Goal: Task Accomplishment & Management: Manage account settings

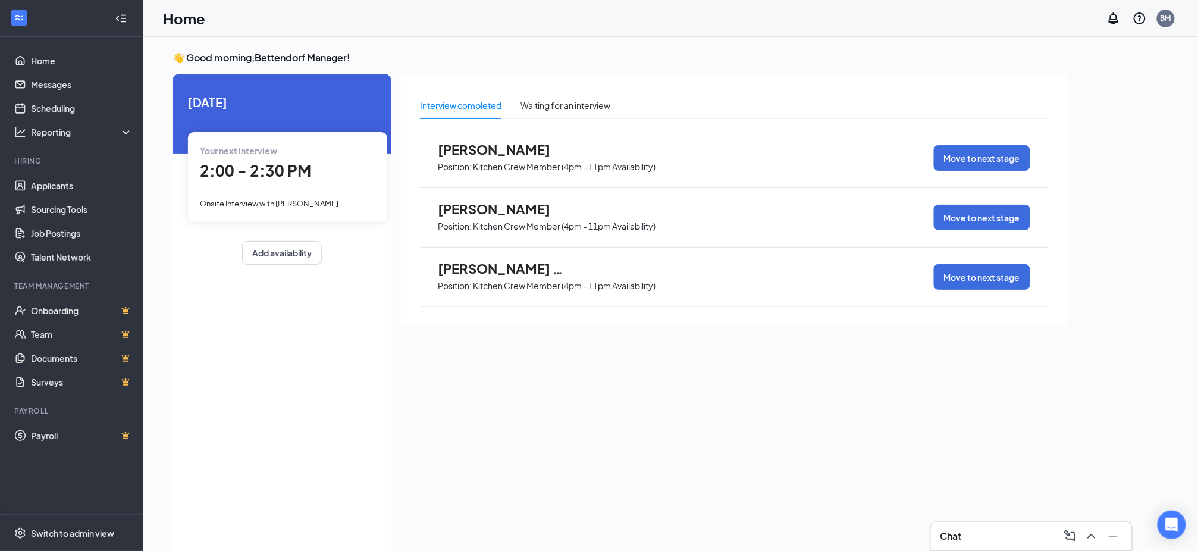
click at [1003, 530] on div "Chat" at bounding box center [1031, 535] width 182 height 19
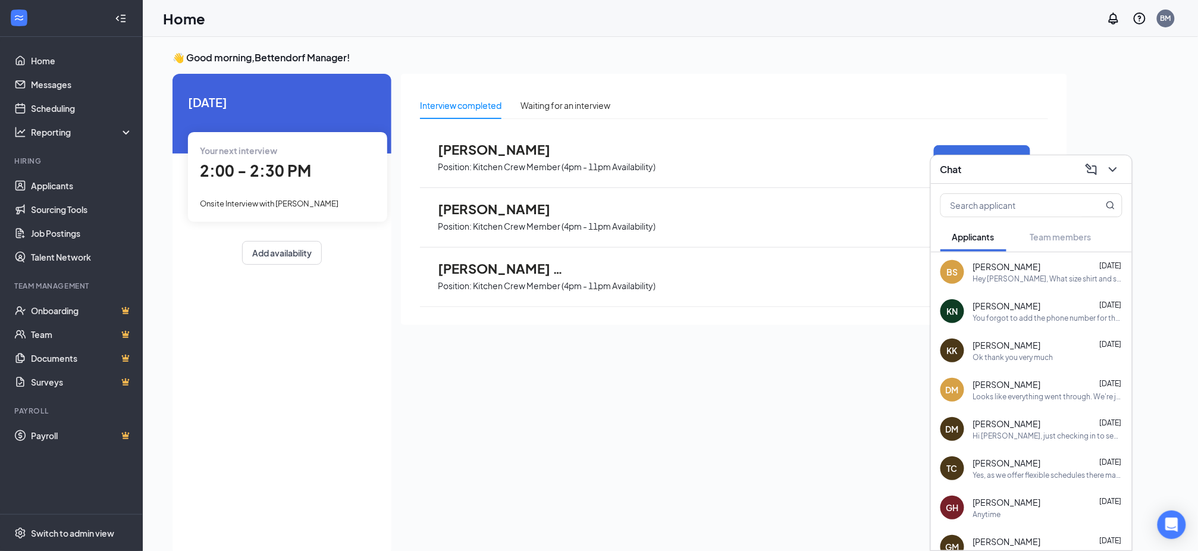
click at [1072, 305] on div "[PERSON_NAME] [DATE]" at bounding box center [1047, 306] width 149 height 12
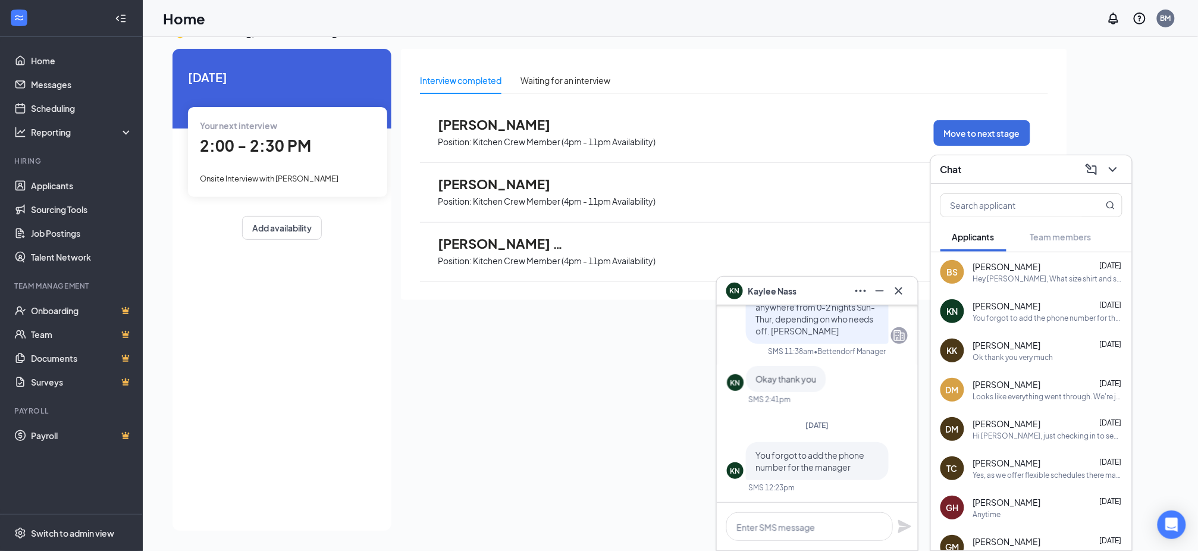
scroll to position [-396, 0]
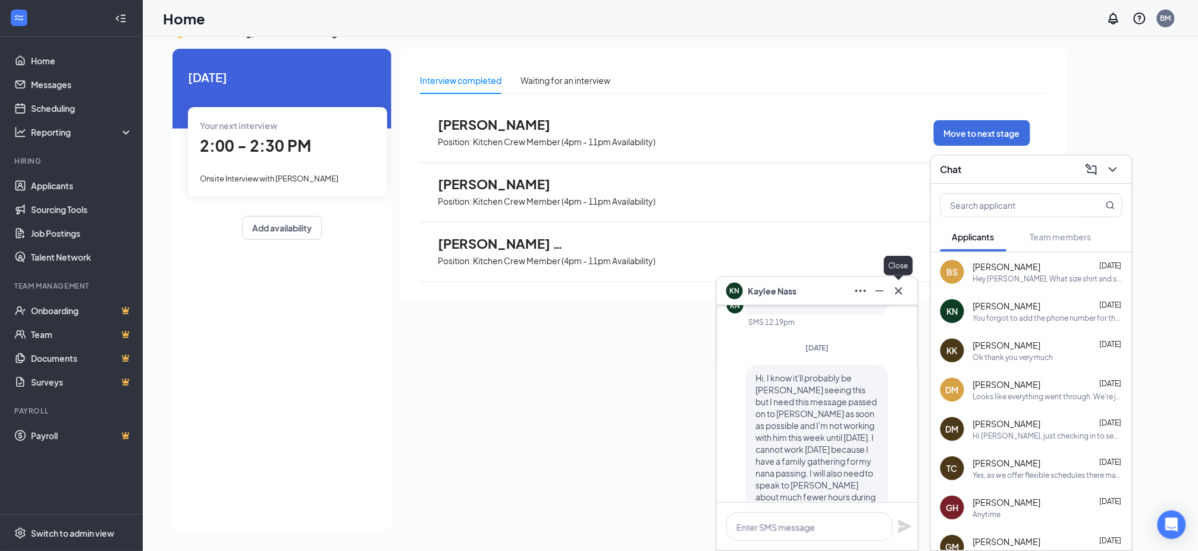
click at [900, 293] on icon "Cross" at bounding box center [898, 290] width 7 height 7
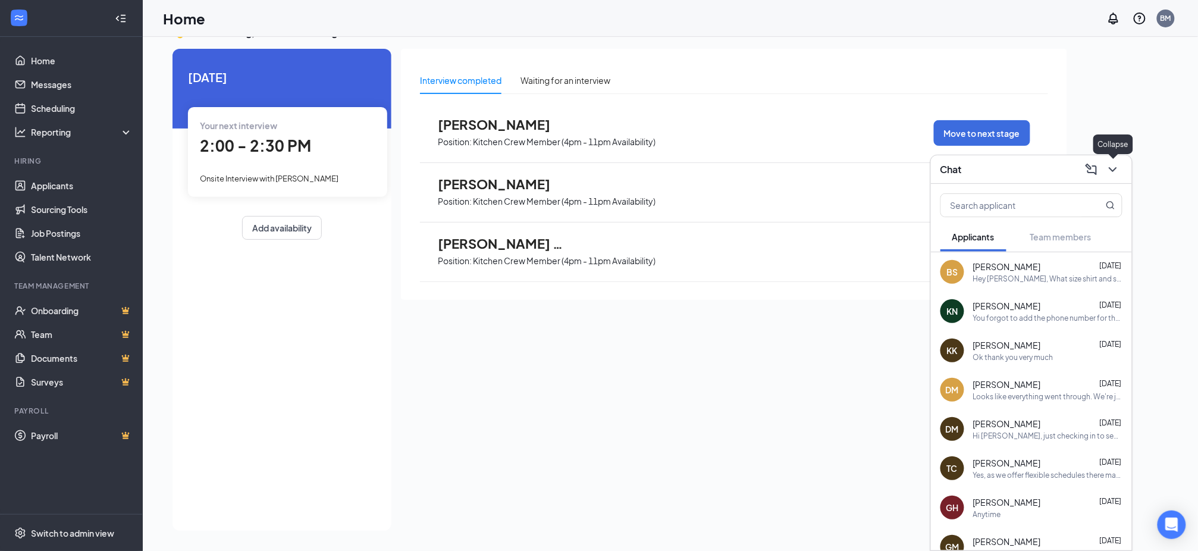
click at [1107, 168] on icon "ChevronDown" at bounding box center [1113, 169] width 14 height 14
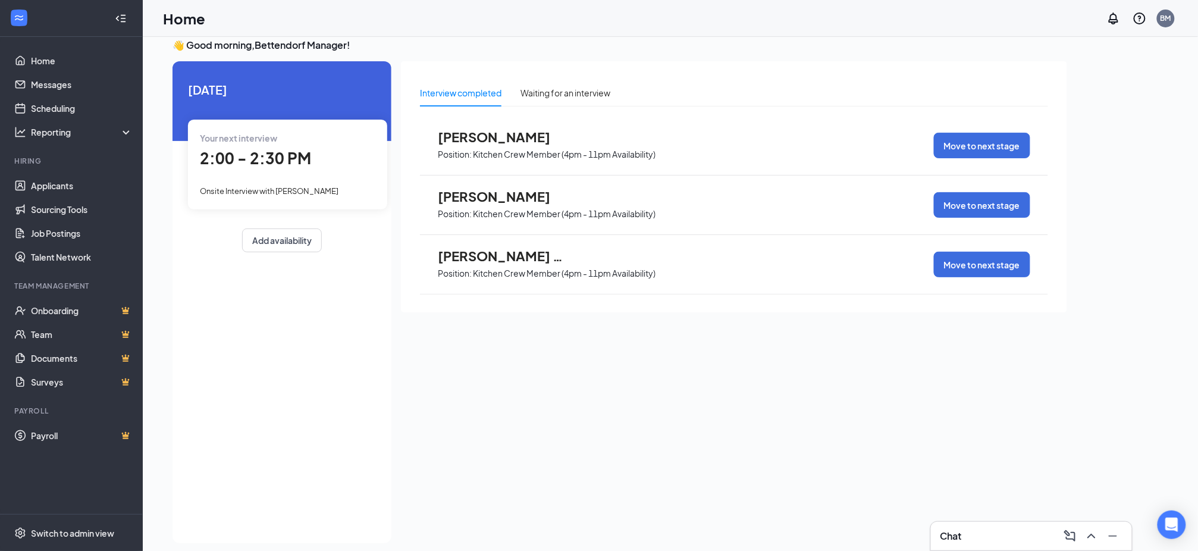
scroll to position [0, 0]
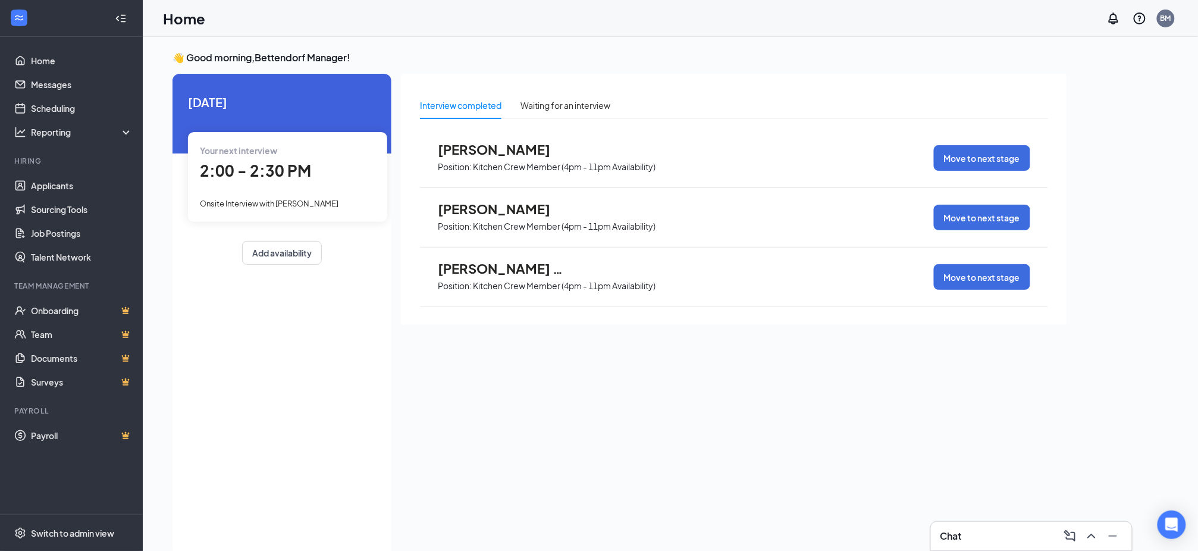
click at [998, 529] on div "Chat" at bounding box center [1031, 535] width 182 height 19
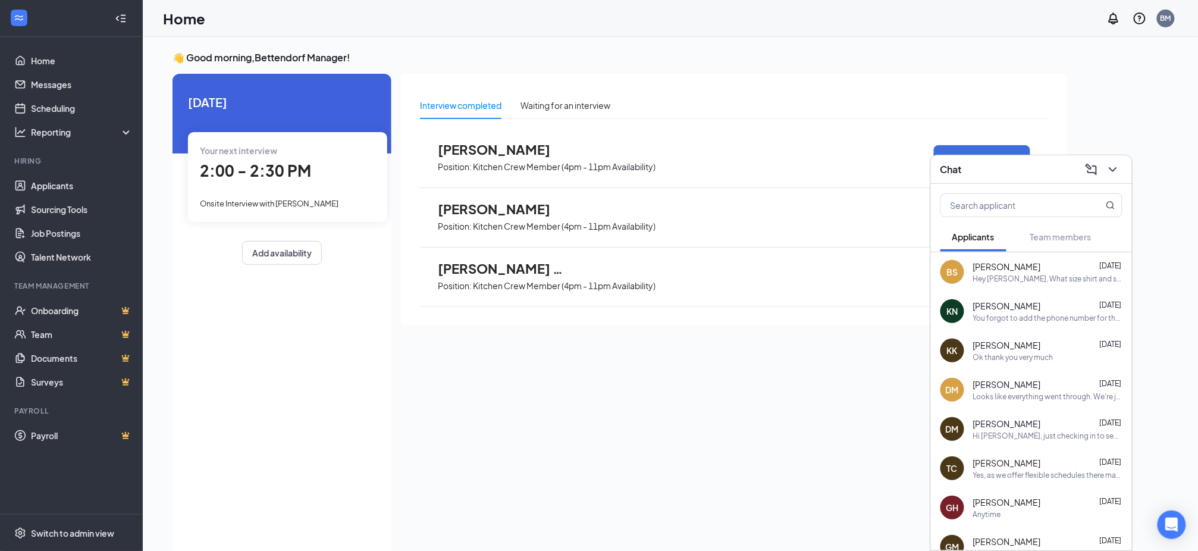
click at [1002, 307] on span "[PERSON_NAME]" at bounding box center [1007, 306] width 68 height 12
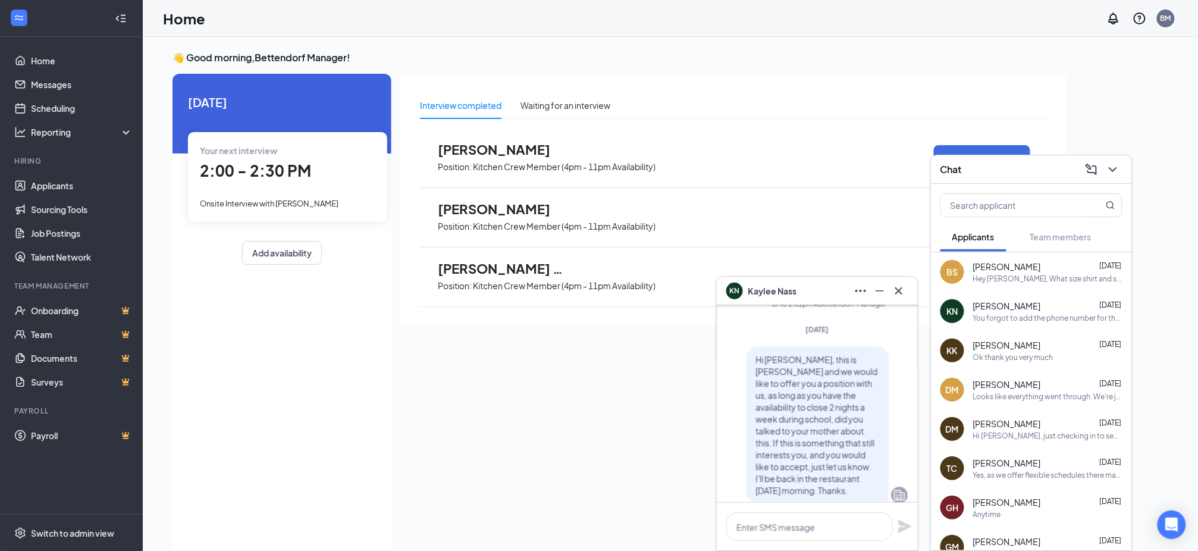
scroll to position [-2936, 0]
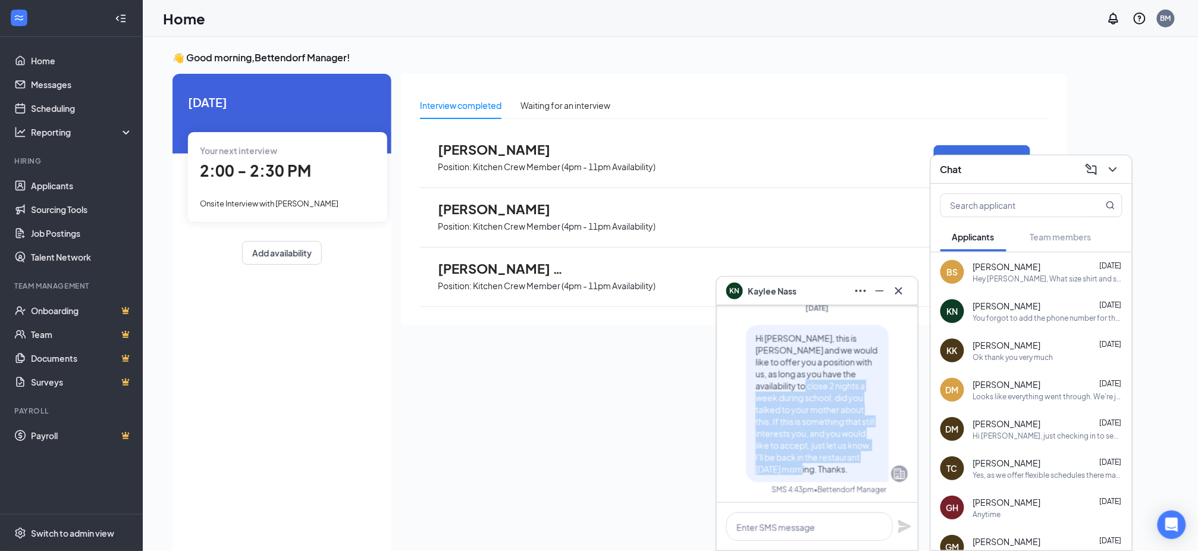
drag, startPoint x: 754, startPoint y: 399, endPoint x: 823, endPoint y: 480, distance: 106.8
click at [823, 475] on p "Hi [PERSON_NAME], this is [PERSON_NAME] and we would like to offer you a positi…" at bounding box center [817, 403] width 124 height 143
click at [781, 408] on span "Hi [PERSON_NAME], this is [PERSON_NAME] and we would like to offer you a positi…" at bounding box center [816, 403] width 122 height 142
drag, startPoint x: 742, startPoint y: 350, endPoint x: 843, endPoint y: 465, distance: 153.4
click at [843, 465] on div "Hi [PERSON_NAME], this is [PERSON_NAME] and we would like to offer you a positi…" at bounding box center [817, 403] width 143 height 157
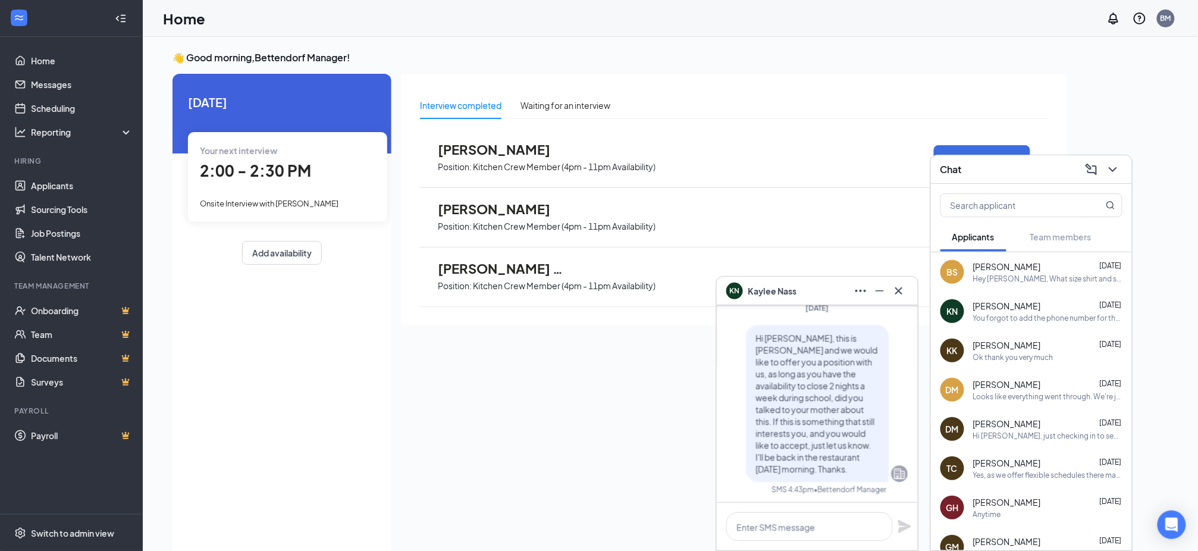
click at [844, 472] on span "Hi [PERSON_NAME], this is [PERSON_NAME] and we would like to offer you a positi…" at bounding box center [816, 403] width 122 height 142
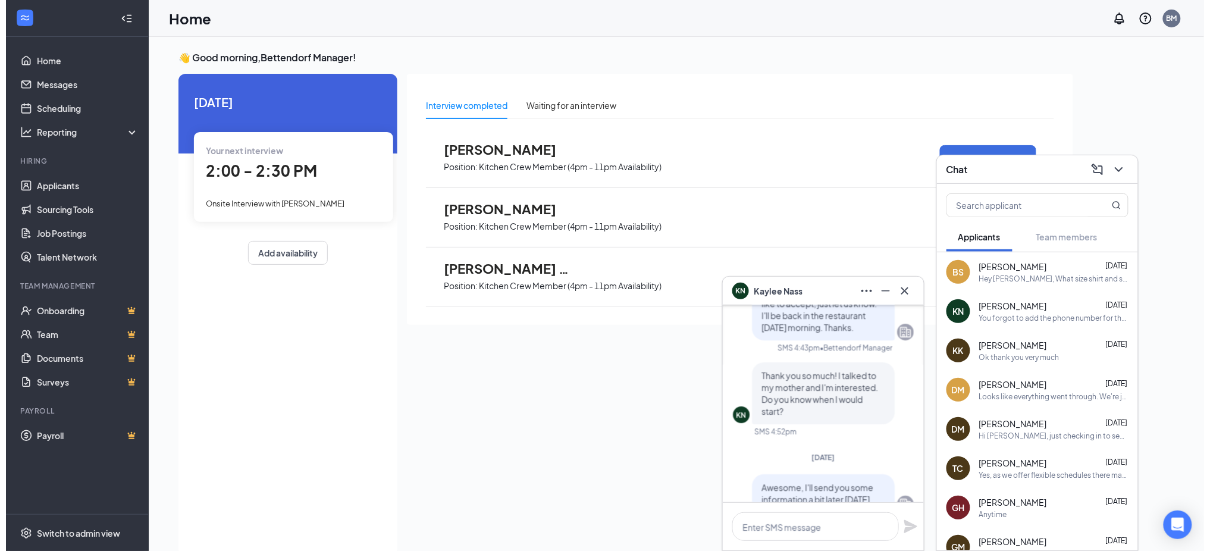
scroll to position [-2778, 0]
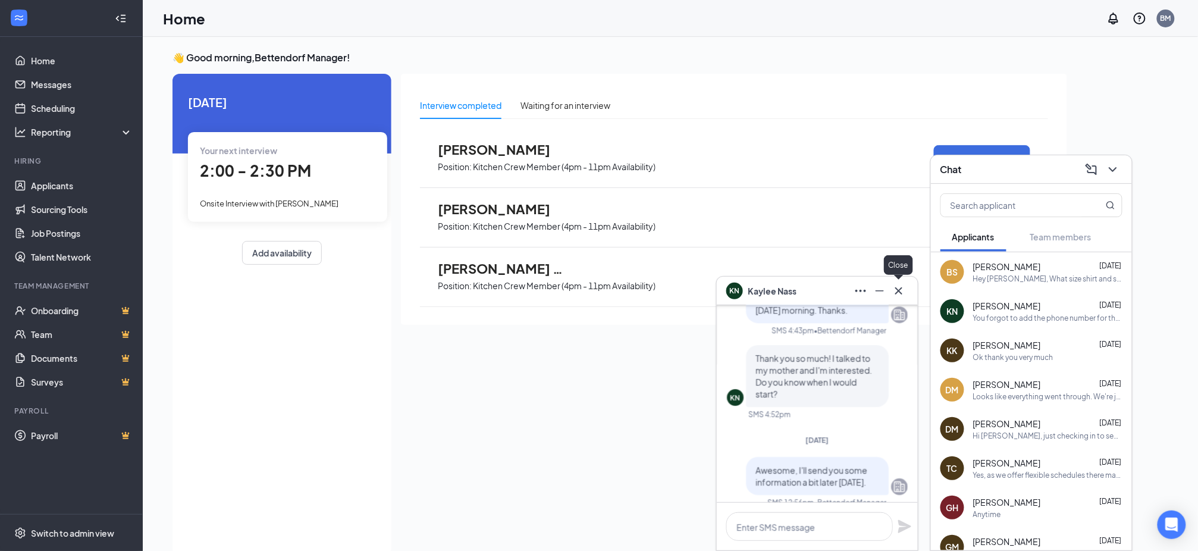
click at [904, 288] on icon "Cross" at bounding box center [899, 291] width 14 height 14
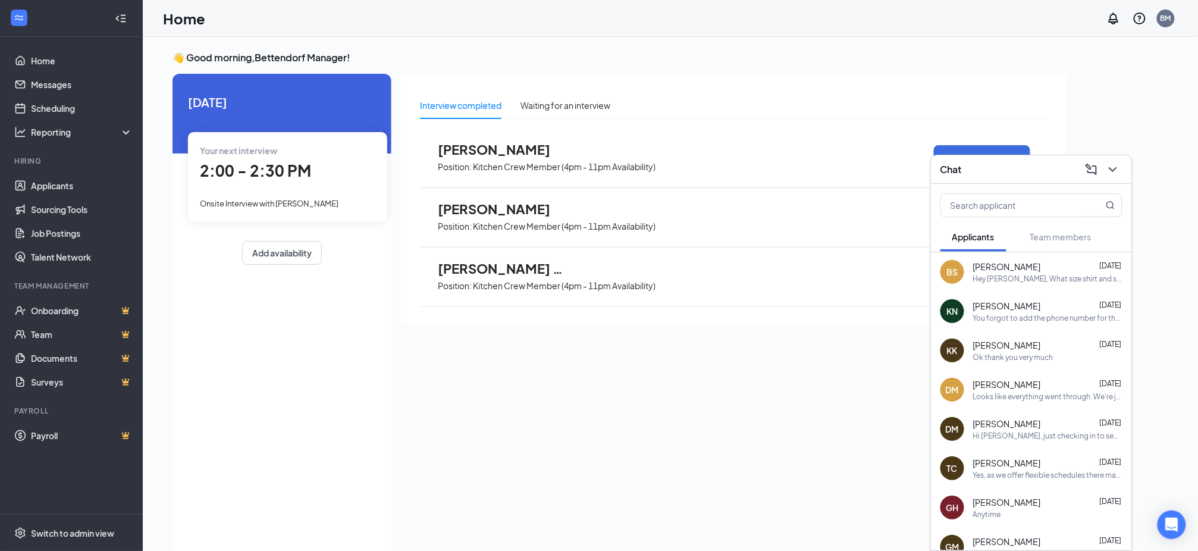
drag, startPoint x: 743, startPoint y: 454, endPoint x: 771, endPoint y: 435, distance: 33.5
click at [757, 447] on div "Interview completed Waiting for an interview [PERSON_NAME] Position: Kitchen Cr…" at bounding box center [734, 311] width 666 height 475
click at [1112, 171] on icon "ChevronDown" at bounding box center [1113, 169] width 14 height 14
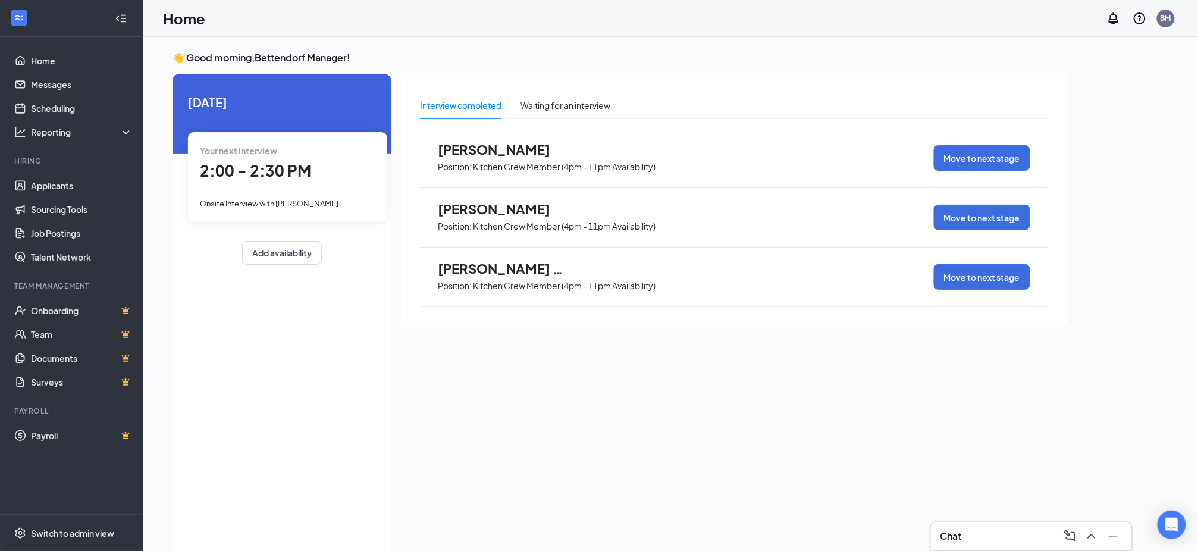
click at [1140, 159] on div "👋 Good morning, [GEOGRAPHIC_DATA] Manager ! [DATE] Your next interview 2:00 - 2…" at bounding box center [670, 306] width 1015 height 510
click at [906, 456] on div "Interview completed Waiting for an interview [PERSON_NAME] Position: Kitchen Cr…" at bounding box center [734, 311] width 666 height 475
click at [49, 106] on link "Scheduling" at bounding box center [82, 108] width 102 height 24
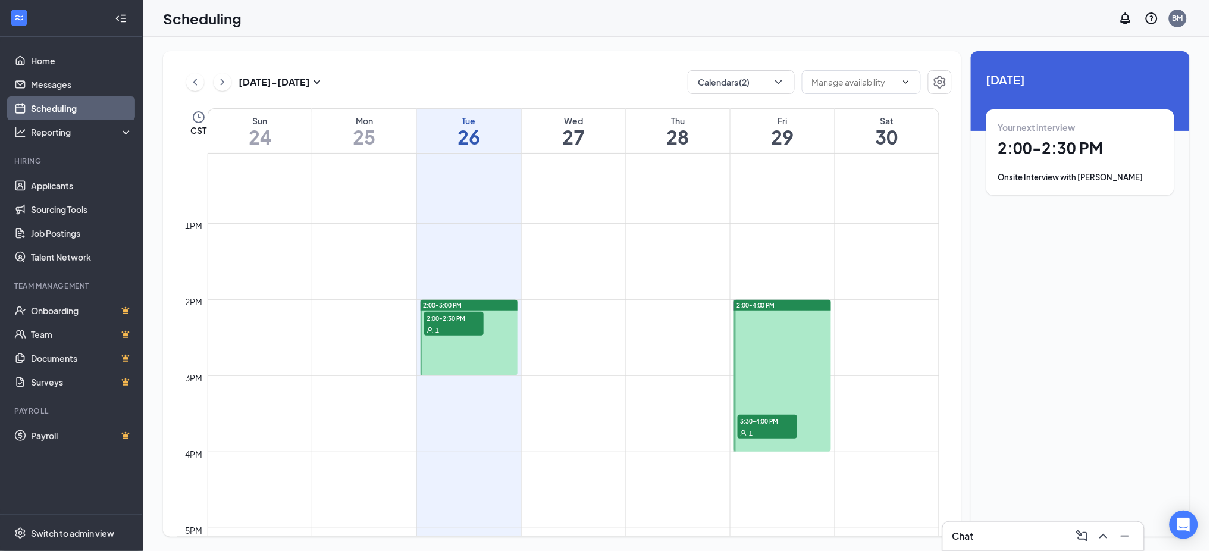
scroll to position [902, 0]
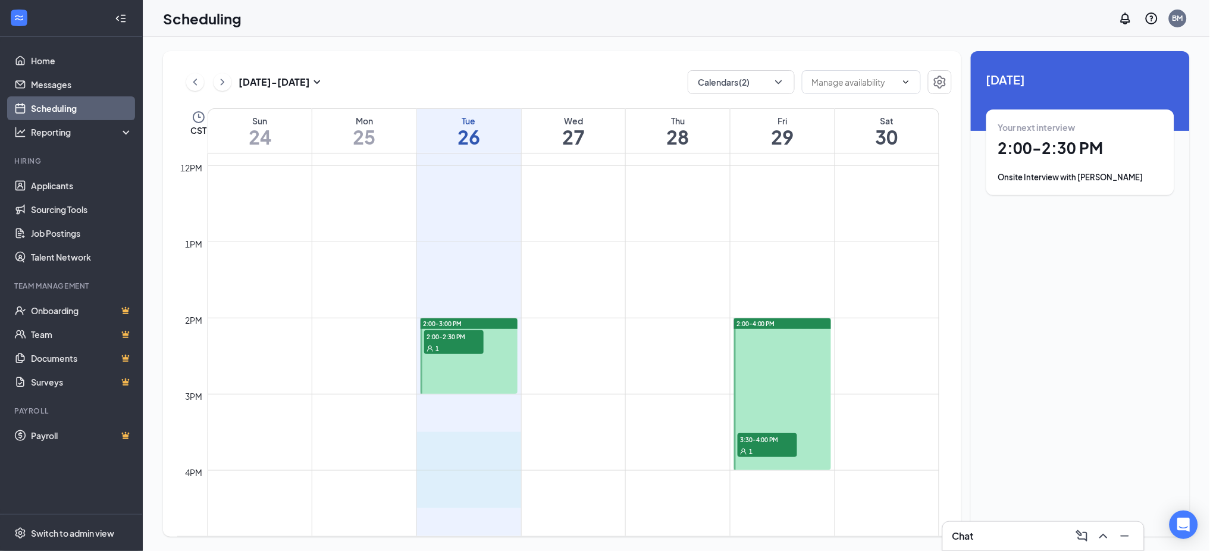
drag, startPoint x: 443, startPoint y: 438, endPoint x: 443, endPoint y: 488, distance: 50.0
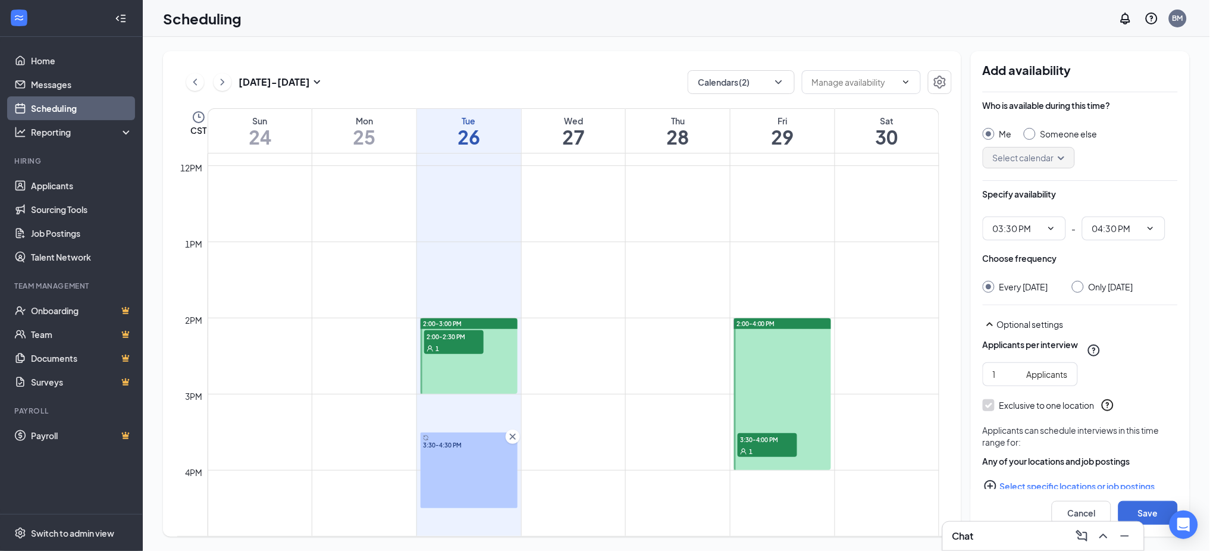
click at [1084, 288] on div at bounding box center [1078, 287] width 12 height 12
click at [1083, 287] on div at bounding box center [1078, 287] width 12 height 12
click at [1077, 286] on input "Only [DATE]" at bounding box center [1076, 285] width 8 height 8
radio input "true"
radio input "false"
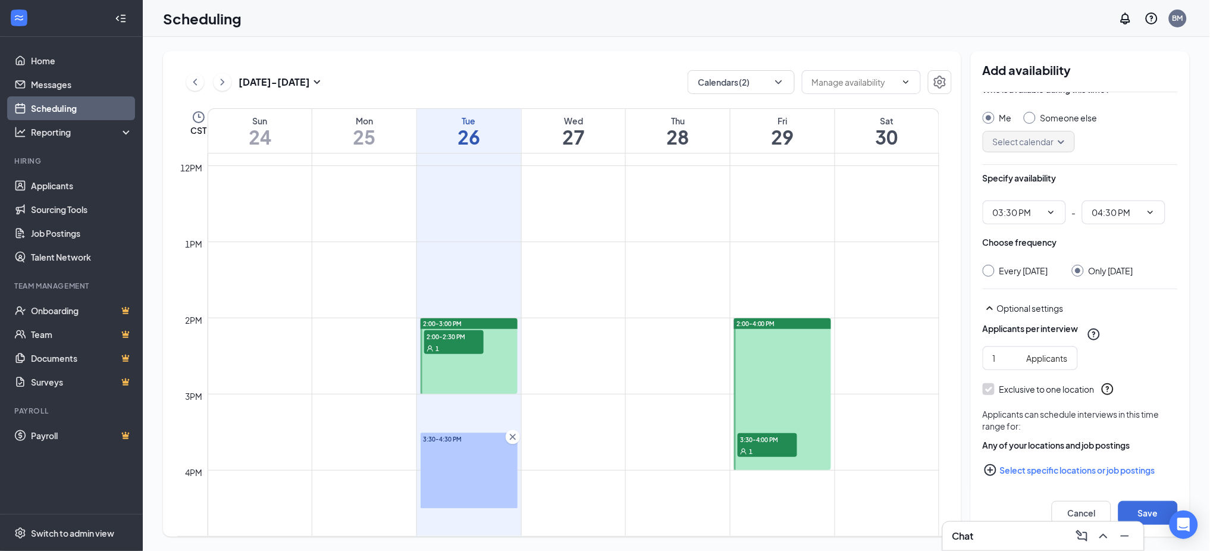
scroll to position [32, 0]
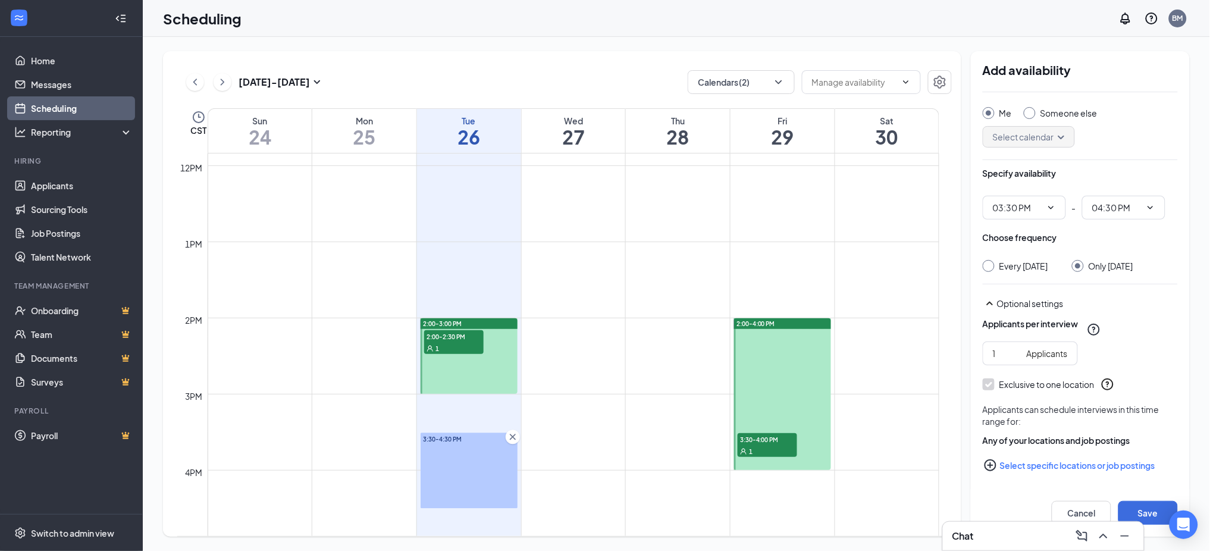
click at [1027, 465] on button "Select specific locations or job postings" at bounding box center [1080, 465] width 195 height 24
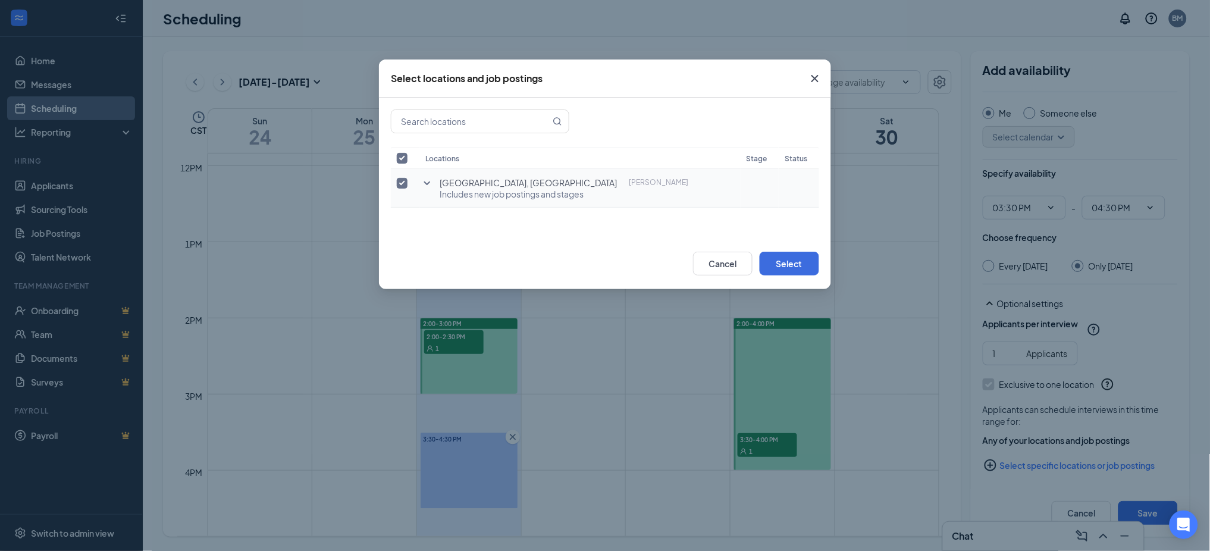
click at [425, 187] on icon "SmallChevronDown" at bounding box center [427, 183] width 14 height 14
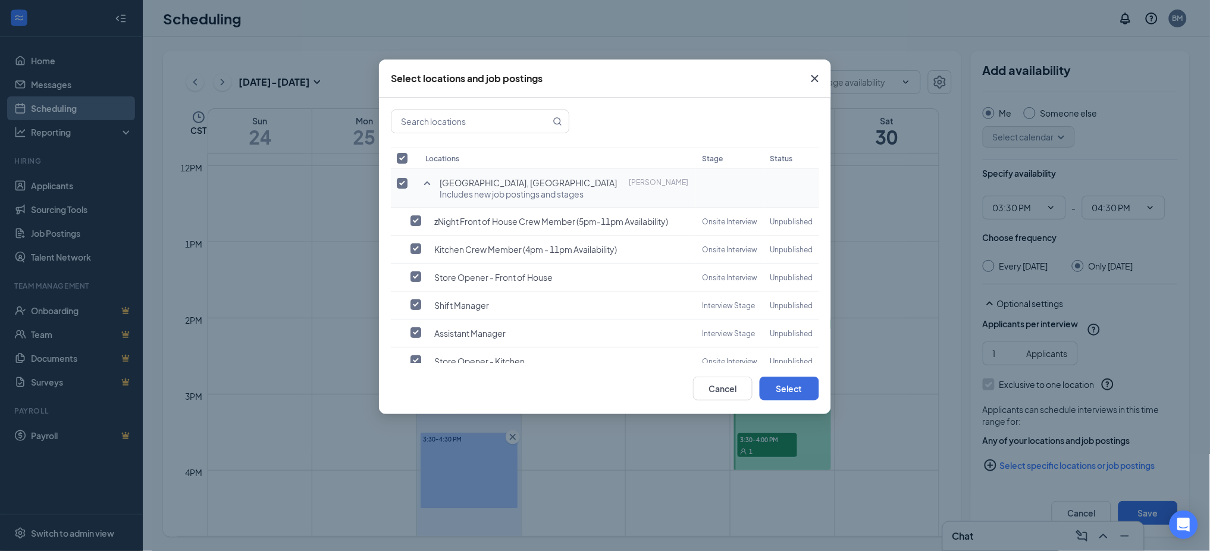
click at [406, 181] on input "checkbox" at bounding box center [402, 183] width 11 height 11
checkbox input "false"
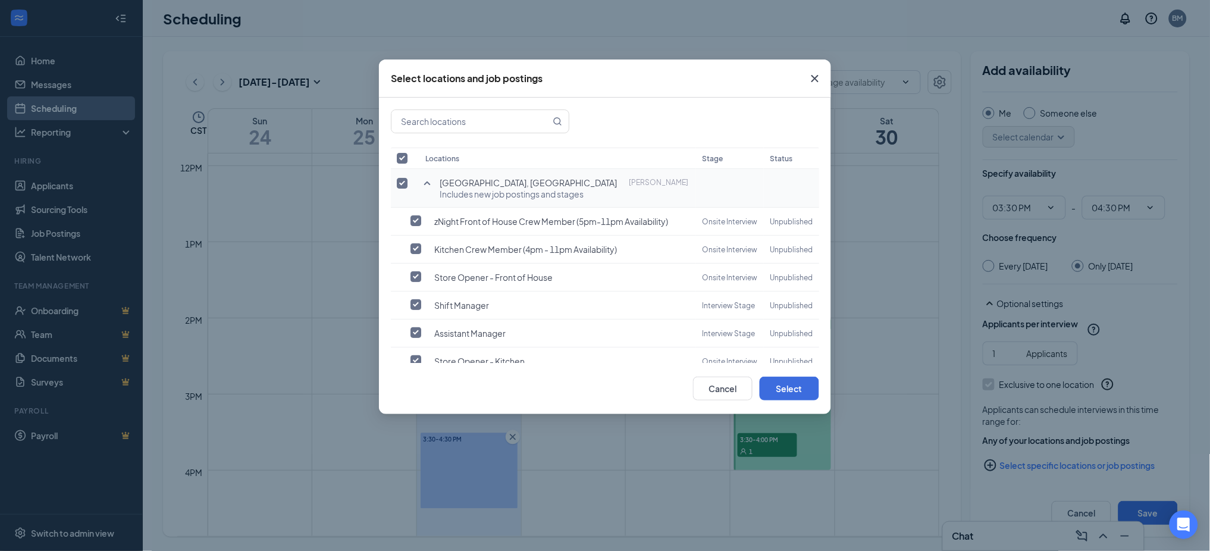
checkbox input "false"
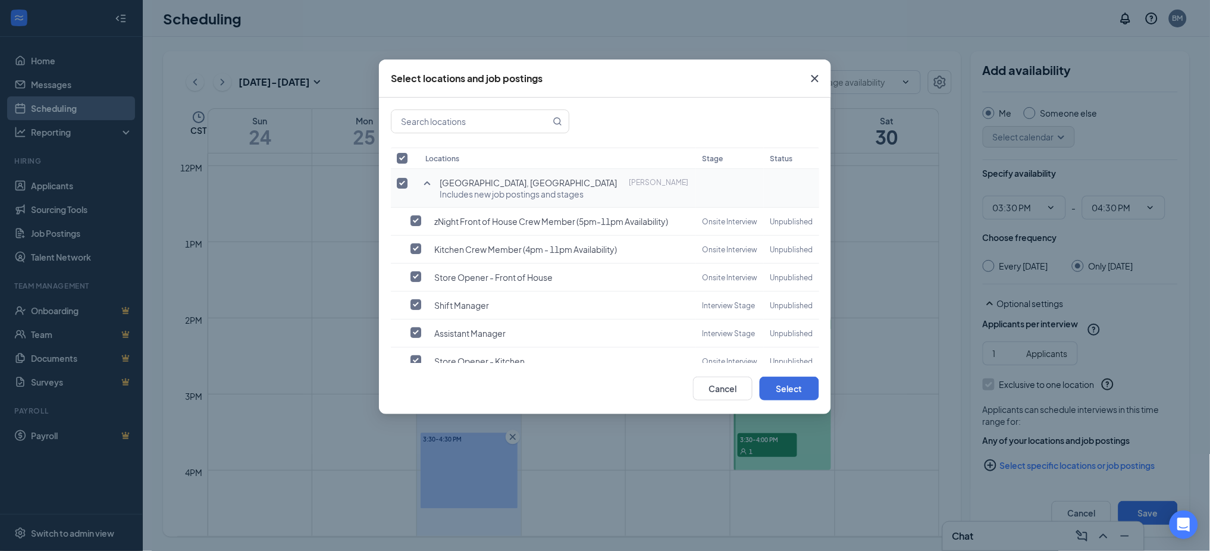
checkbox input "false"
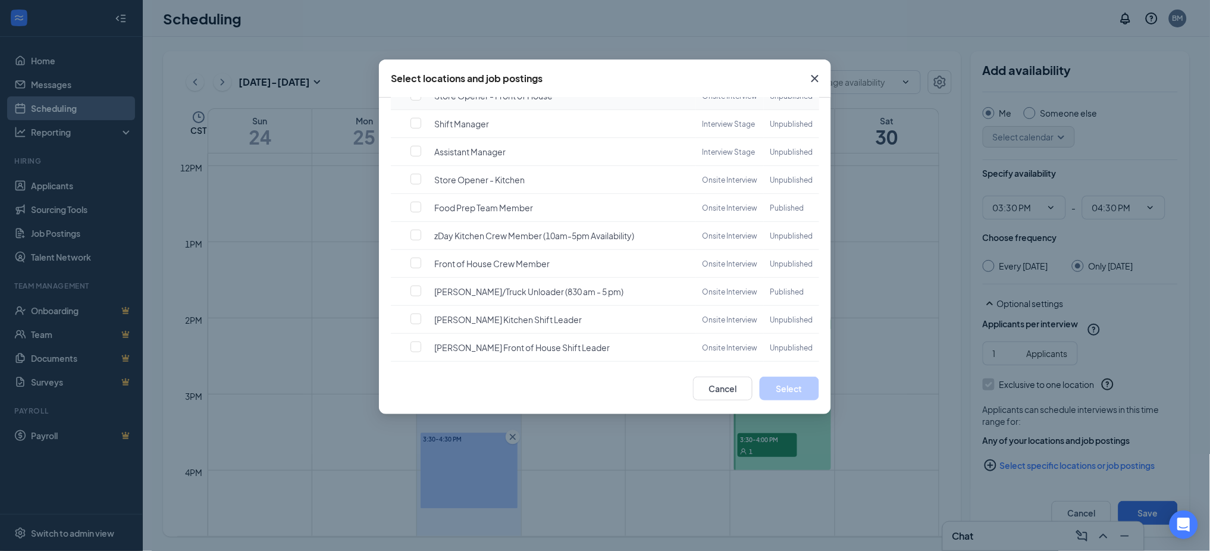
scroll to position [238, 0]
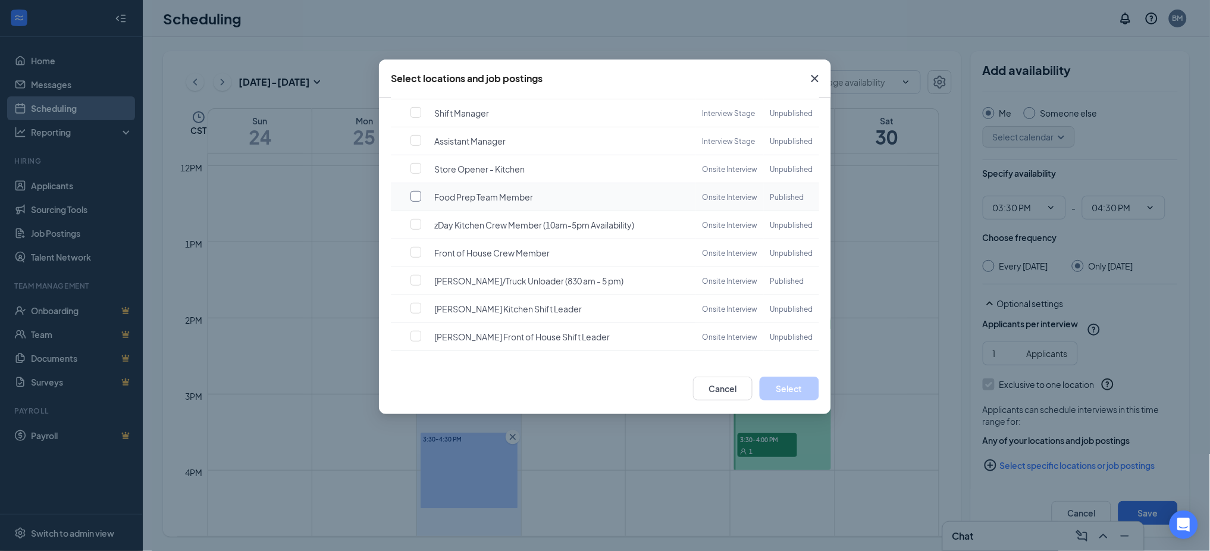
click at [417, 191] on input "checkbox" at bounding box center [415, 196] width 11 height 11
checkbox input "false"
checkbox input "true"
click at [412, 286] on input "checkbox" at bounding box center [415, 280] width 11 height 11
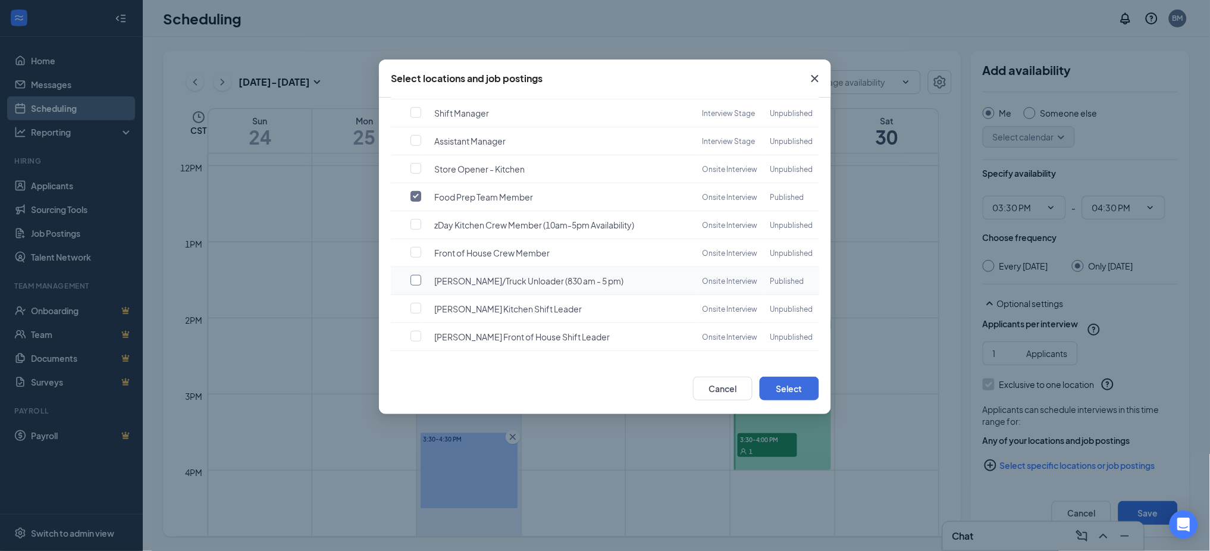
checkbox input "true"
click at [790, 390] on button "Select" at bounding box center [789, 389] width 59 height 24
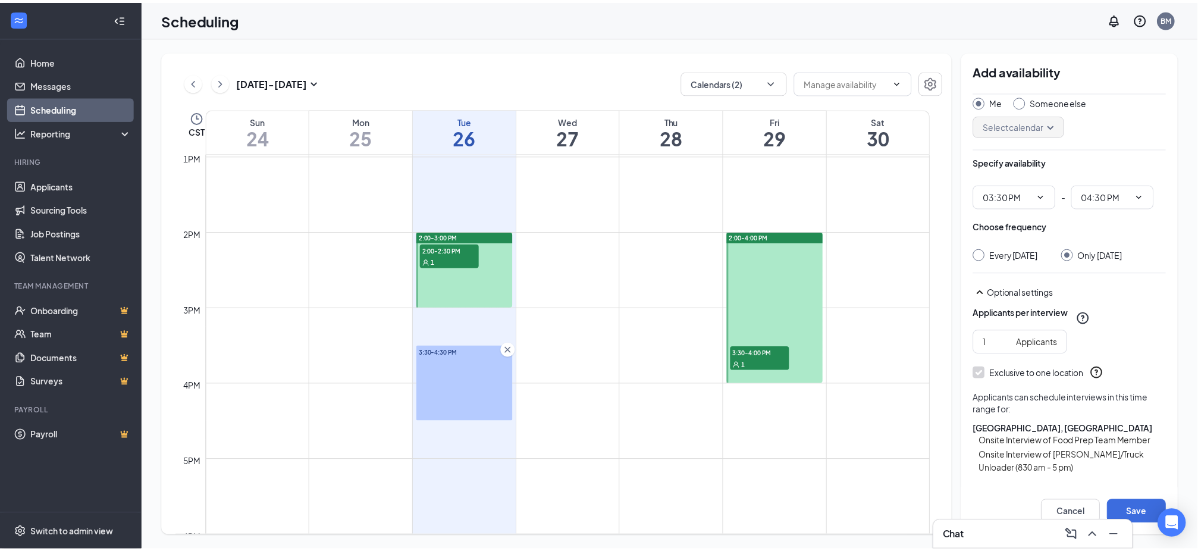
scroll to position [952, 0]
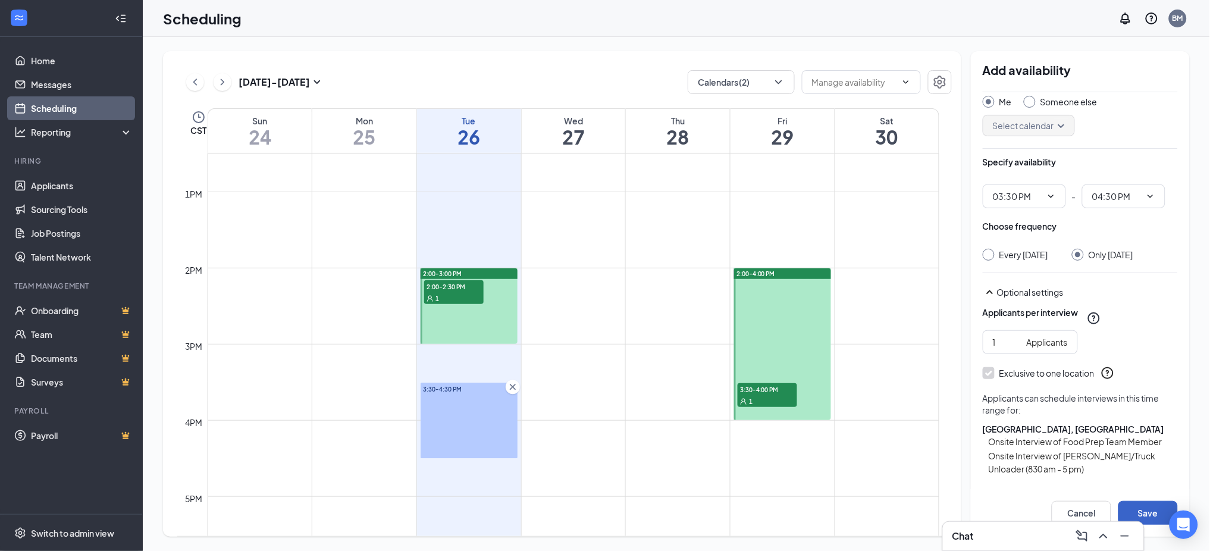
click at [1141, 509] on button "Save" at bounding box center [1147, 513] width 59 height 24
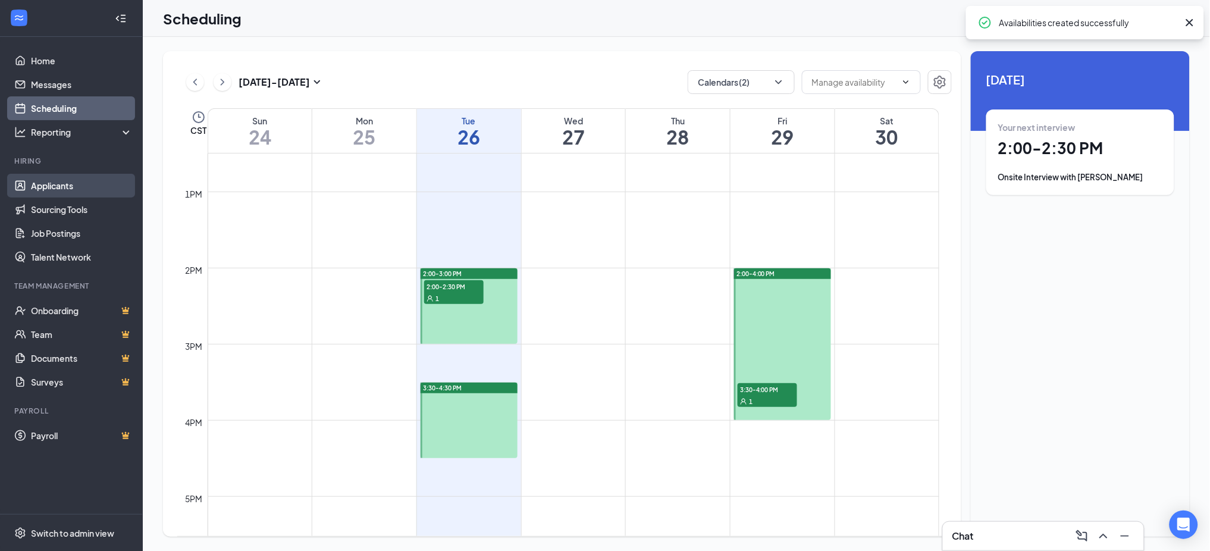
click at [46, 186] on link "Applicants" at bounding box center [82, 186] width 102 height 24
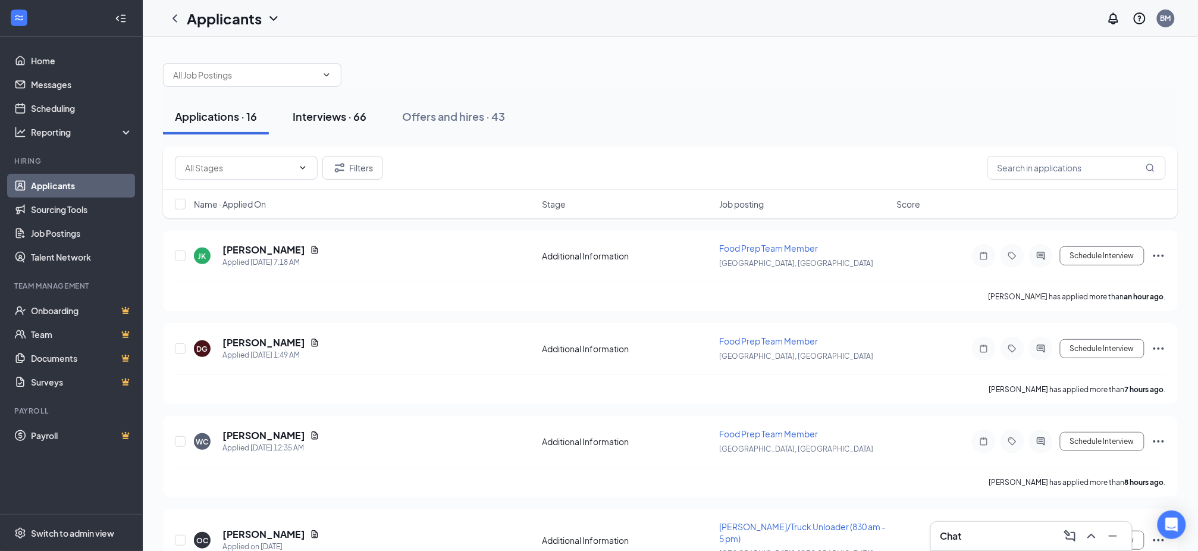
click at [318, 112] on div "Interviews · 66" at bounding box center [330, 116] width 74 height 15
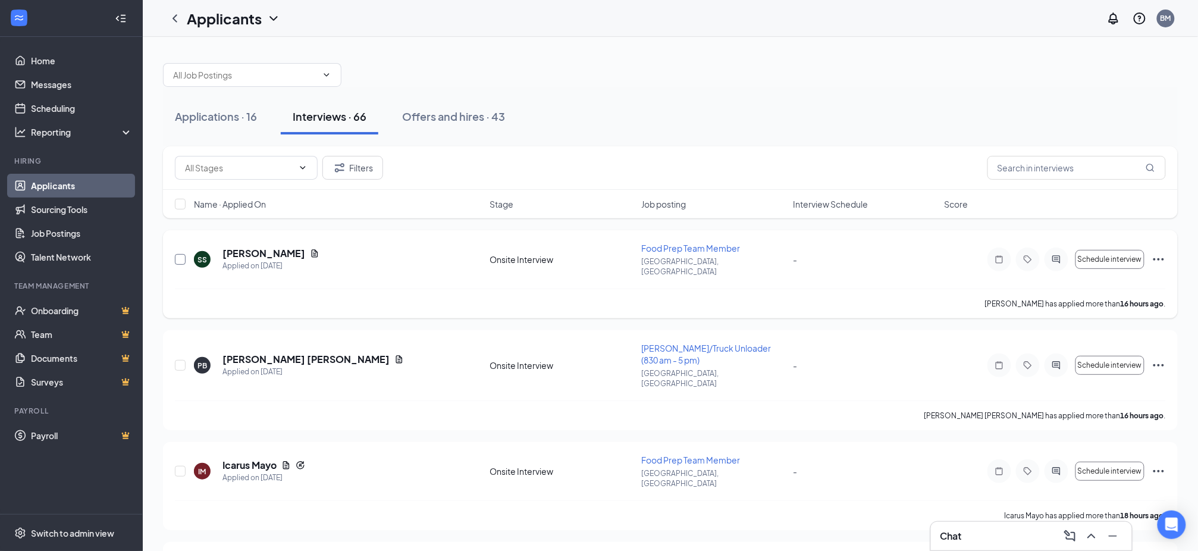
click at [177, 254] on input "checkbox" at bounding box center [180, 259] width 11 height 11
checkbox input "true"
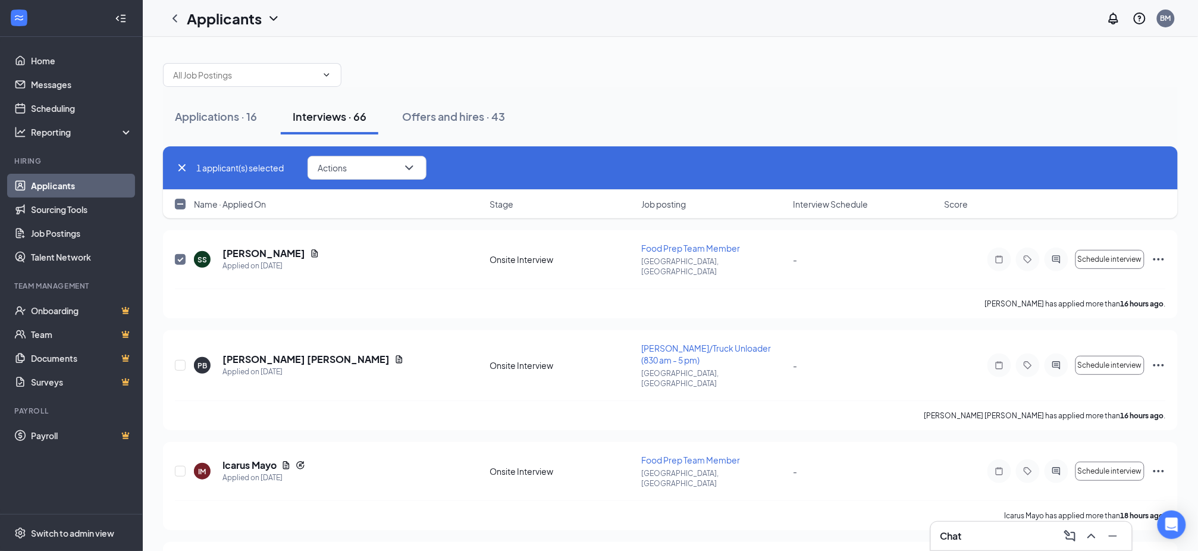
click at [662, 199] on span "Job posting" at bounding box center [663, 204] width 45 height 12
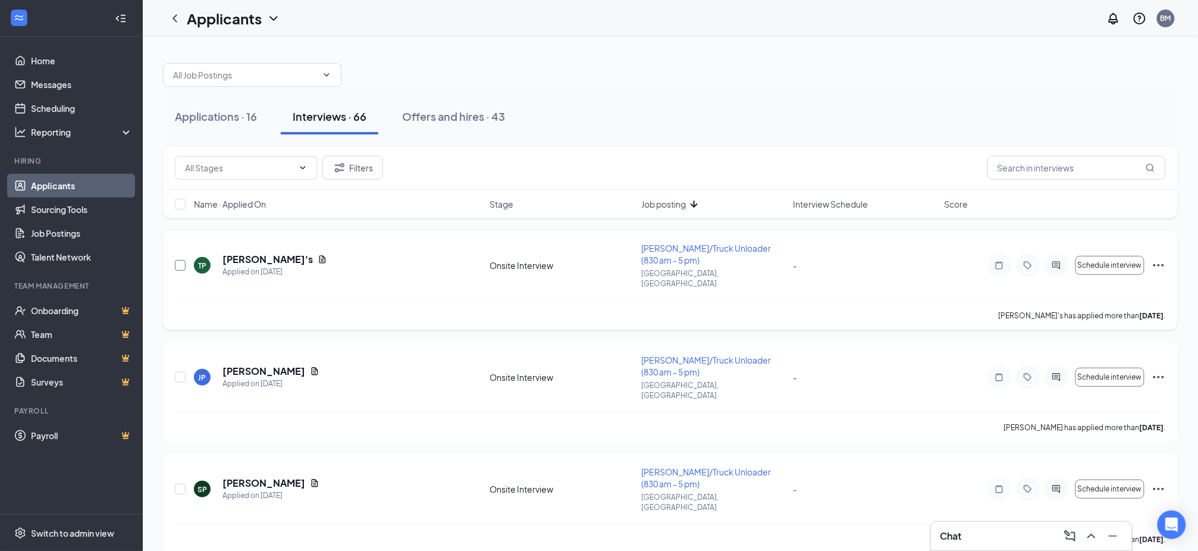
click at [177, 263] on input "checkbox" at bounding box center [180, 265] width 11 height 11
checkbox input "true"
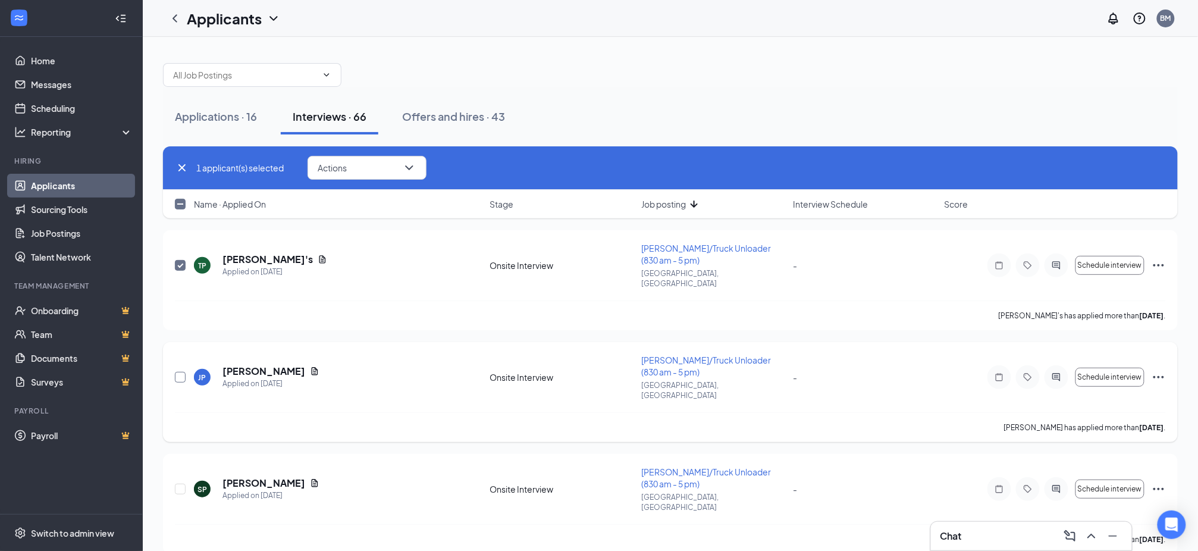
click at [181, 372] on input "checkbox" at bounding box center [180, 377] width 11 height 11
checkbox input "true"
click at [179, 484] on input "checkbox" at bounding box center [180, 489] width 11 height 11
checkbox input "true"
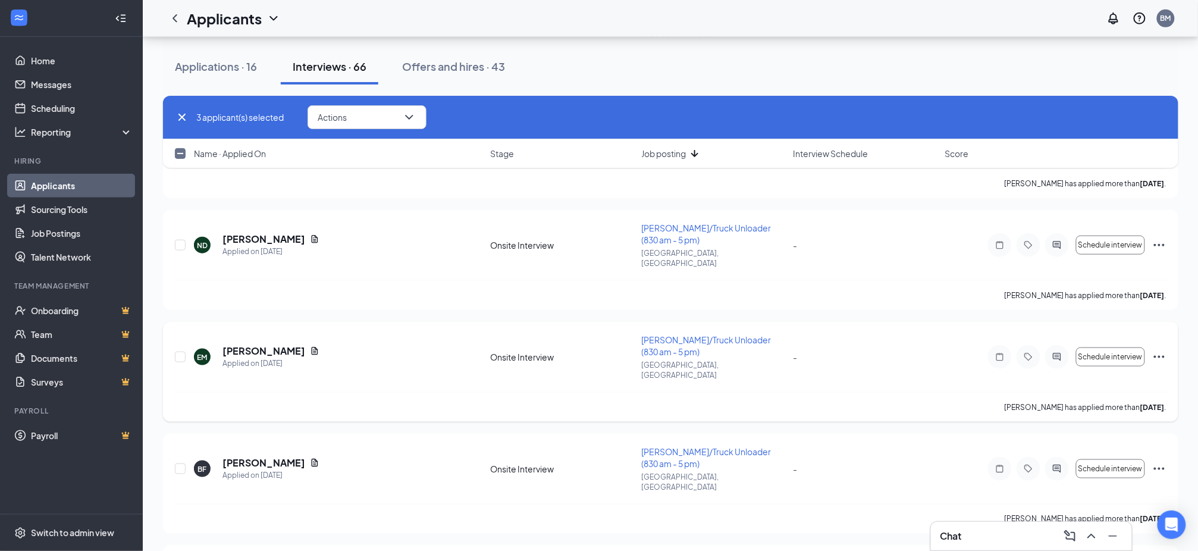
scroll to position [317, 0]
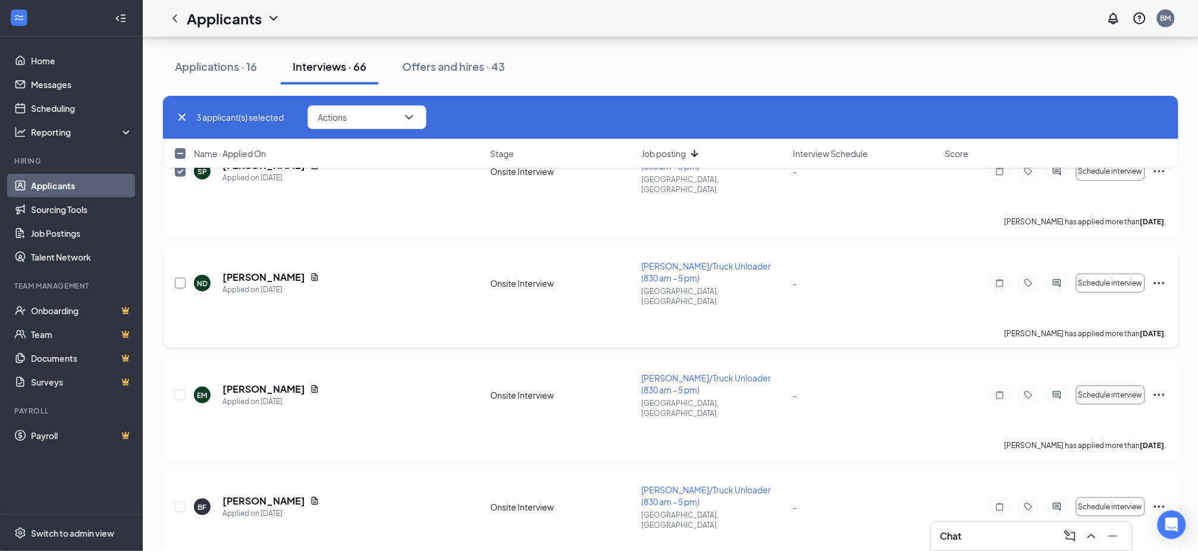
click at [182, 278] on input "checkbox" at bounding box center [180, 283] width 11 height 11
checkbox input "true"
click at [181, 390] on input "checkbox" at bounding box center [180, 395] width 11 height 11
checkbox input "true"
click at [183, 501] on input "checkbox" at bounding box center [180, 506] width 11 height 11
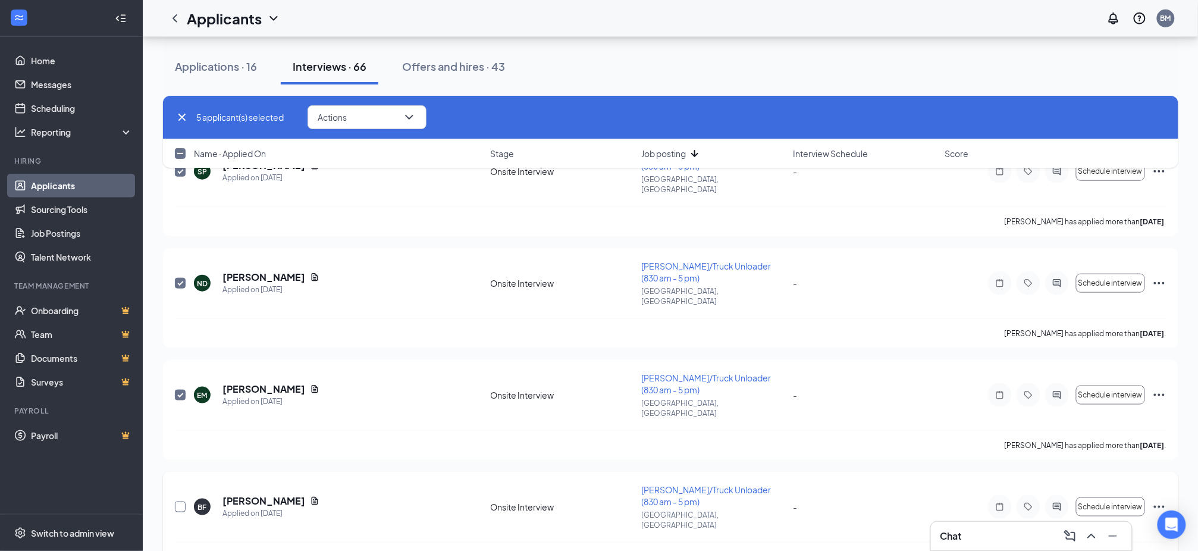
checkbox input "true"
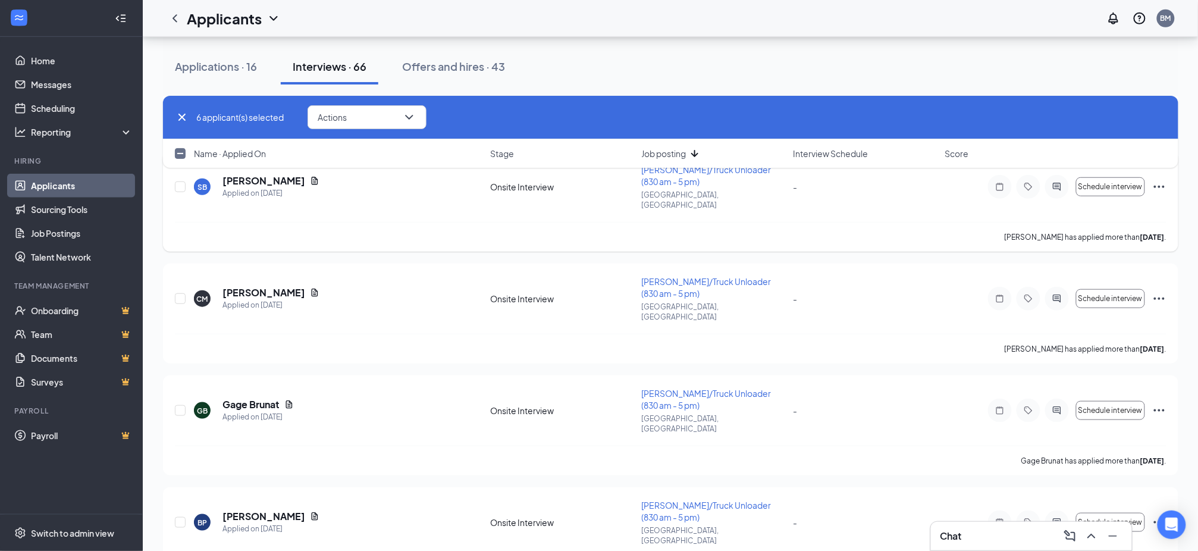
scroll to position [1982, 0]
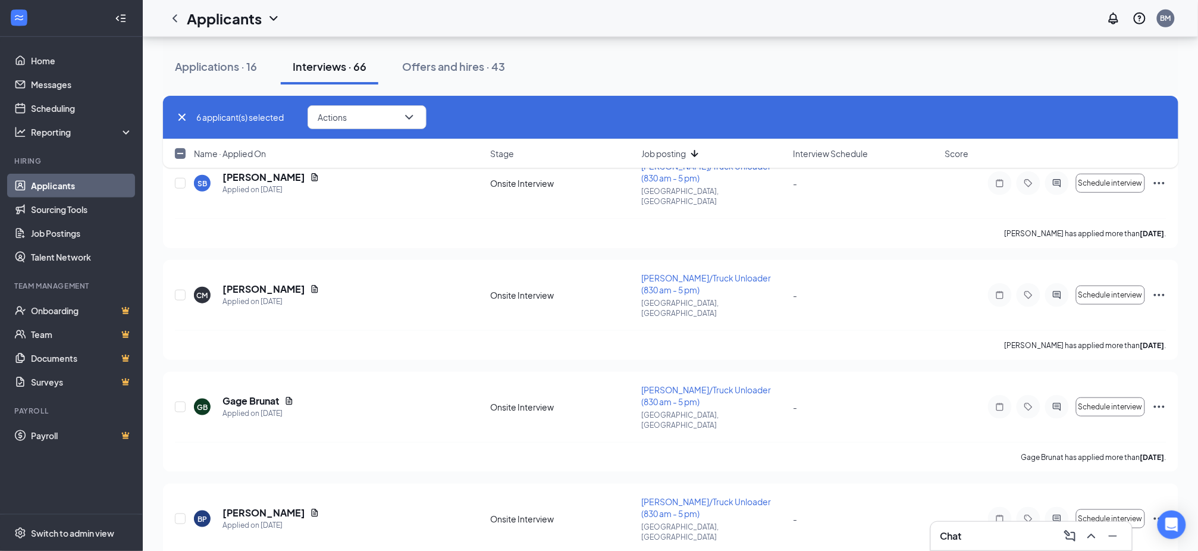
checkbox input "true"
click at [183, 513] on input "checkbox" at bounding box center [180, 518] width 11 height 11
checkbox input "true"
click at [176, 401] on input "checkbox" at bounding box center [180, 406] width 11 height 11
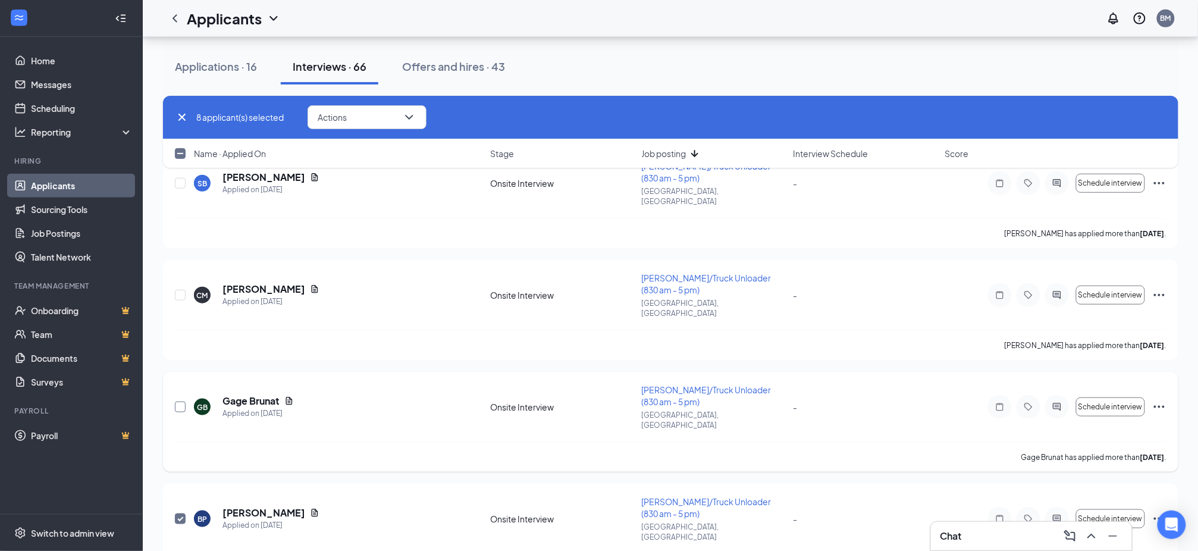
checkbox input "true"
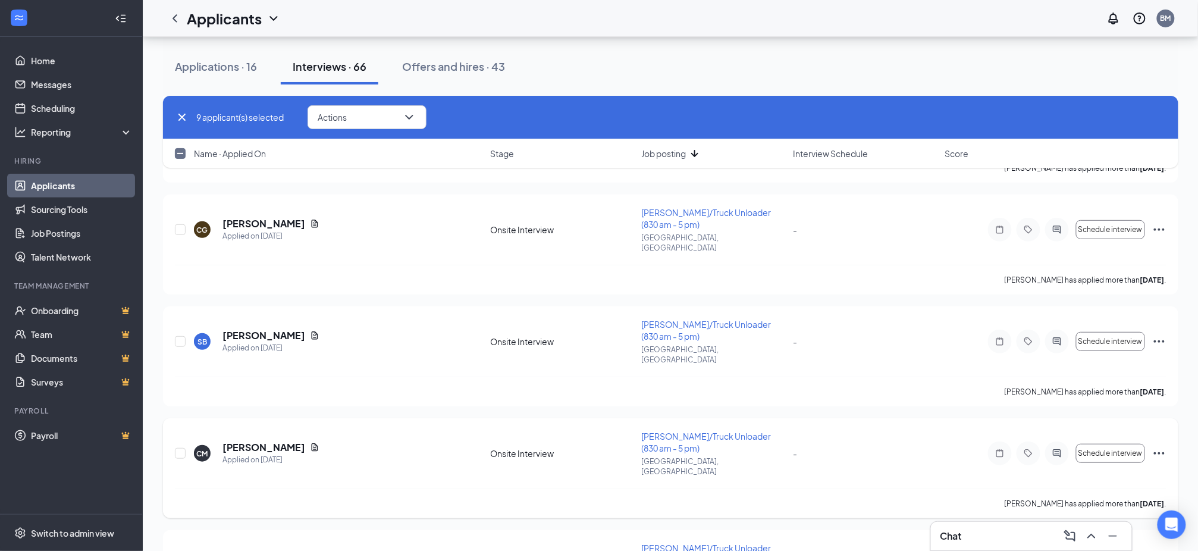
scroll to position [1824, 0]
click at [179, 448] on input "checkbox" at bounding box center [180, 453] width 11 height 11
checkbox input "true"
click at [179, 168] on div "10 applicant(s) selected Actions Name · Applied On Stage Job posting Interview …" at bounding box center [670, 138] width 1015 height 84
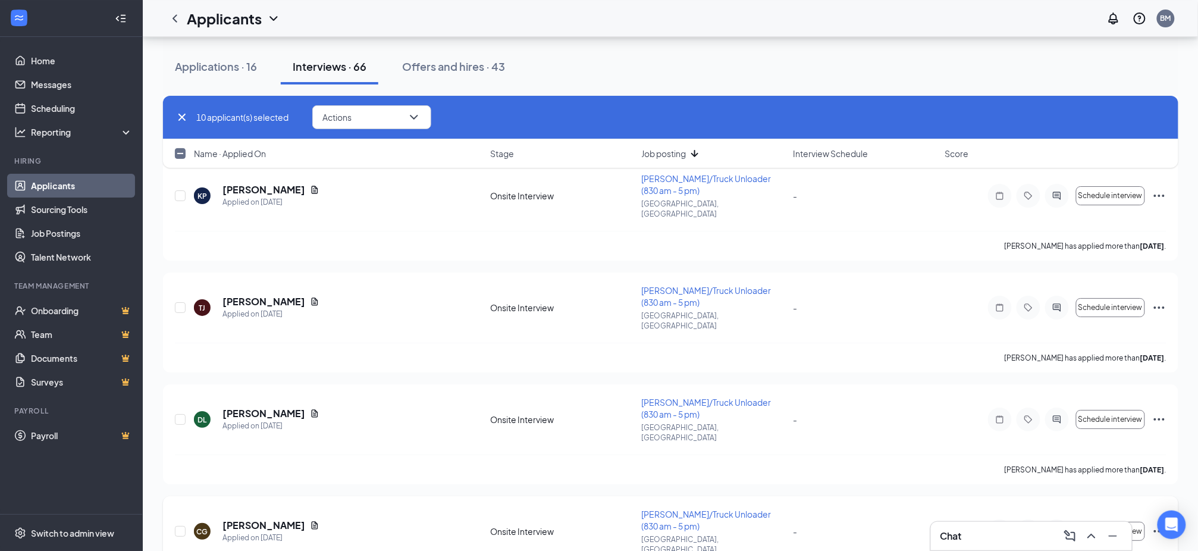
scroll to position [1507, 0]
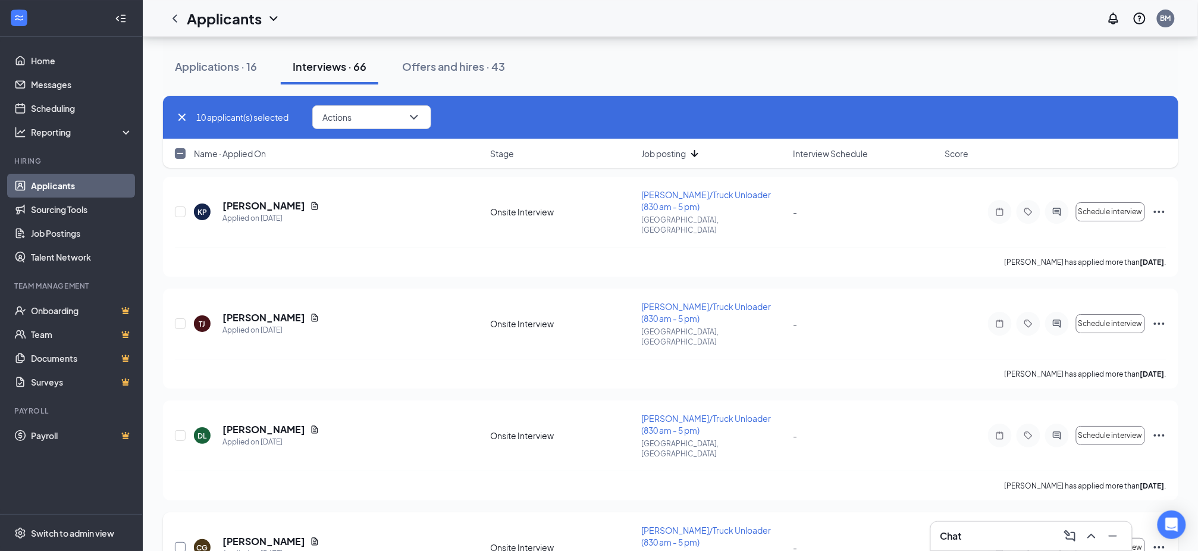
click at [179, 542] on input "checkbox" at bounding box center [180, 547] width 11 height 11
checkbox input "true"
click at [183, 430] on input "checkbox" at bounding box center [180, 435] width 11 height 11
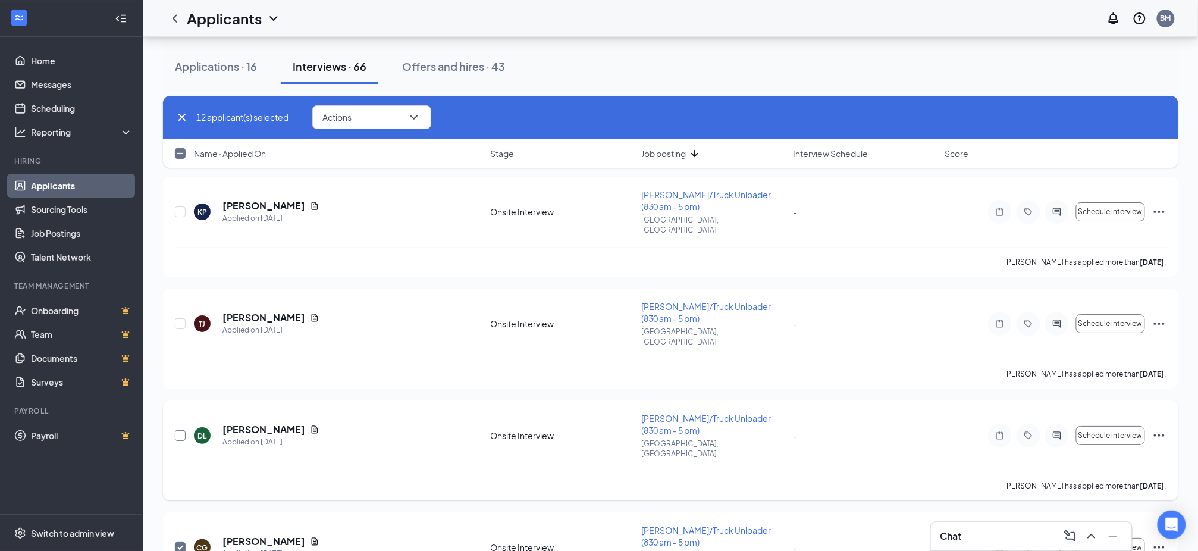
checkbox input "true"
click at [182, 175] on div "13 applicant(s) selected Actions Name · Applied On Stage Job posting Interview …" at bounding box center [670, 138] width 1015 height 84
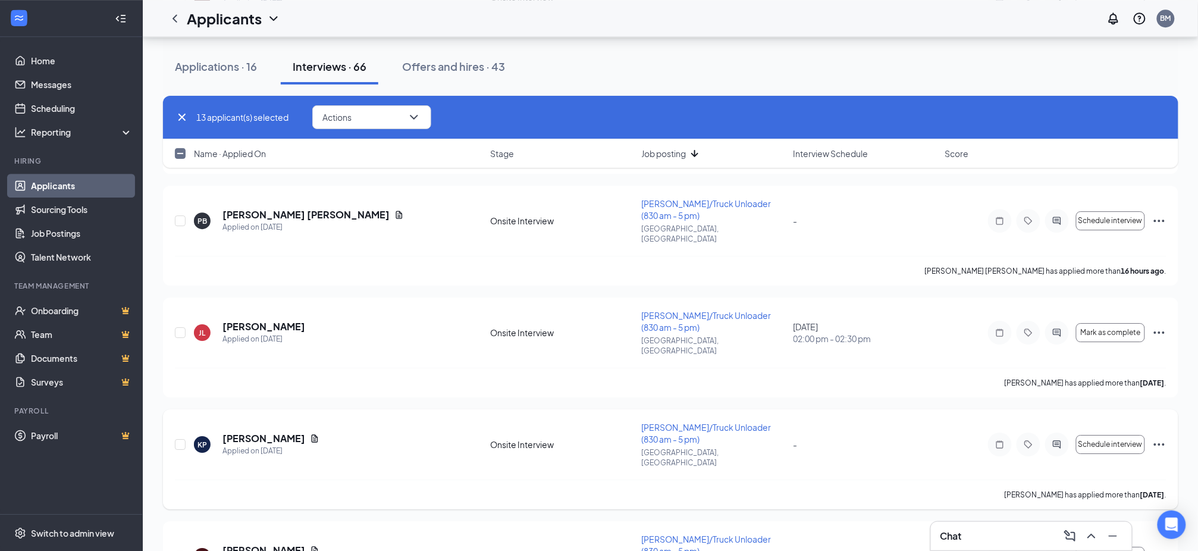
scroll to position [1269, 0]
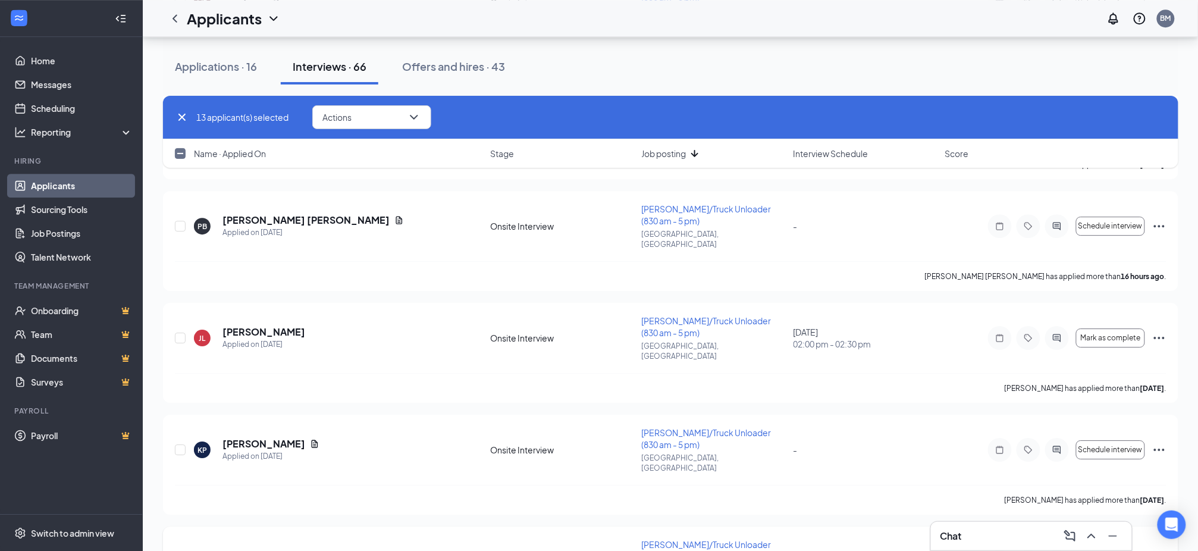
click at [178, 550] on input "checkbox" at bounding box center [180, 561] width 11 height 11
click at [181, 550] on input "checkbox" at bounding box center [180, 561] width 11 height 11
checkbox input "true"
click at [181, 444] on input "checkbox" at bounding box center [180, 449] width 11 height 11
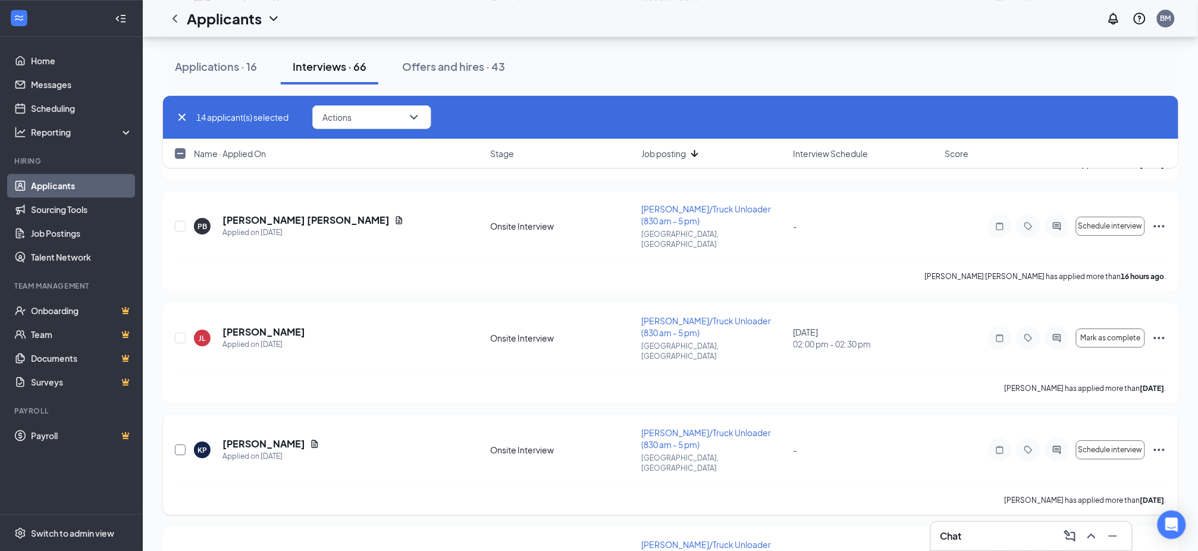
checkbox input "true"
click at [183, 332] on input "checkbox" at bounding box center [180, 337] width 11 height 11
checkbox input "true"
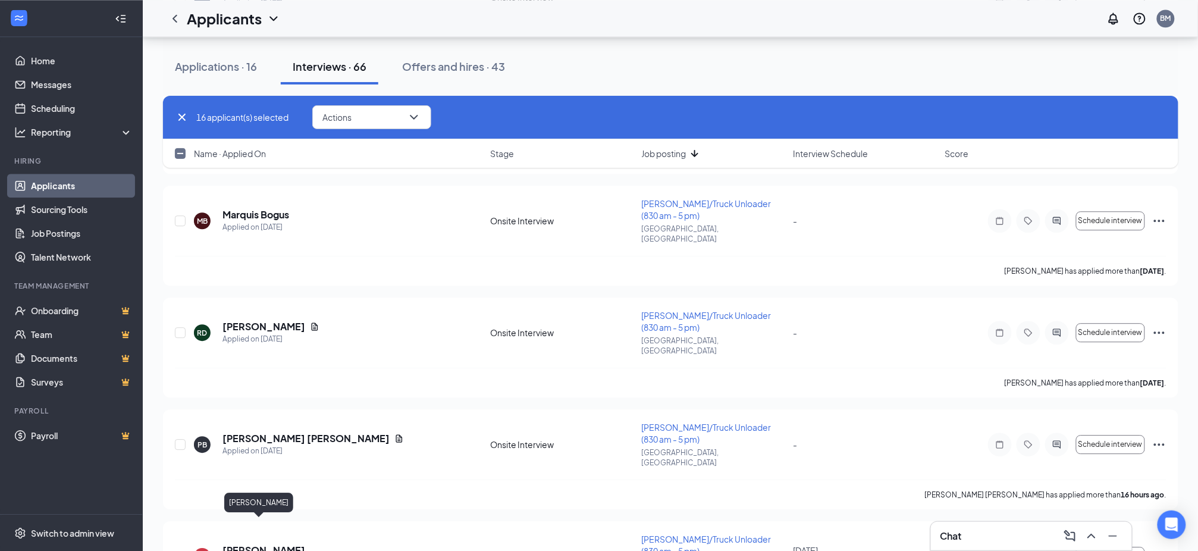
scroll to position [1030, 0]
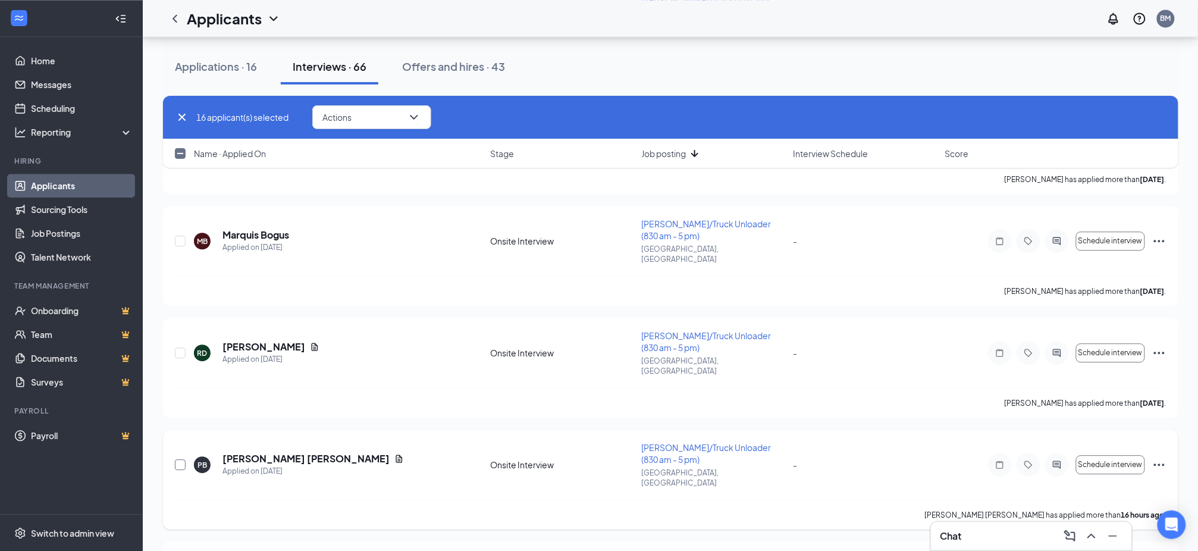
click at [176, 459] on input "checkbox" at bounding box center [180, 464] width 11 height 11
checkbox input "true"
click at [184, 347] on input "checkbox" at bounding box center [180, 352] width 11 height 11
checkbox input "true"
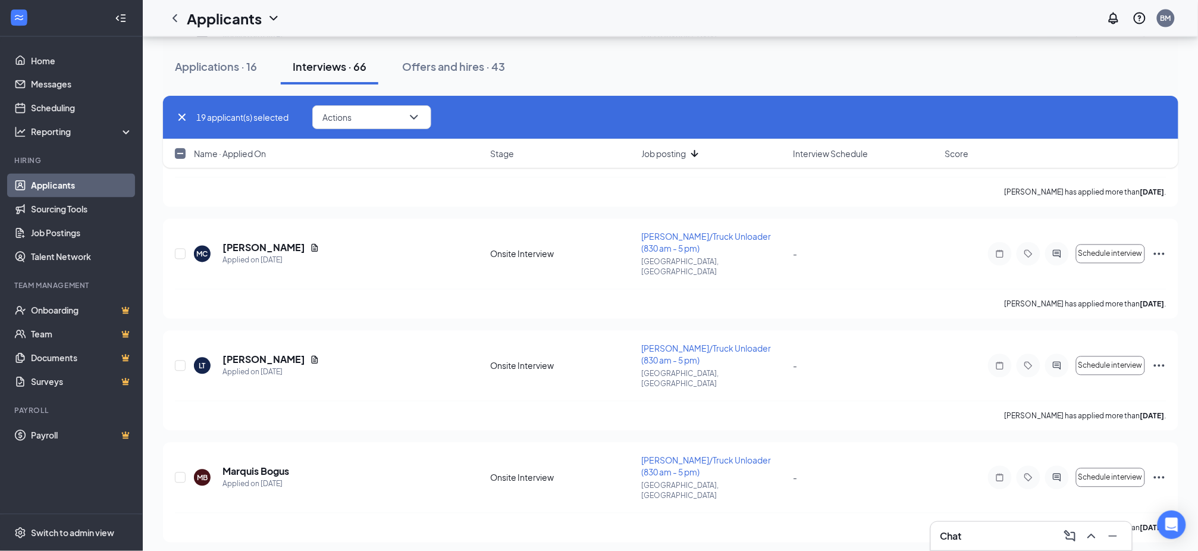
scroll to position [793, 0]
click at [181, 473] on input "checkbox" at bounding box center [180, 478] width 11 height 11
checkbox input "true"
click at [180, 361] on input "checkbox" at bounding box center [180, 366] width 11 height 11
checkbox input "true"
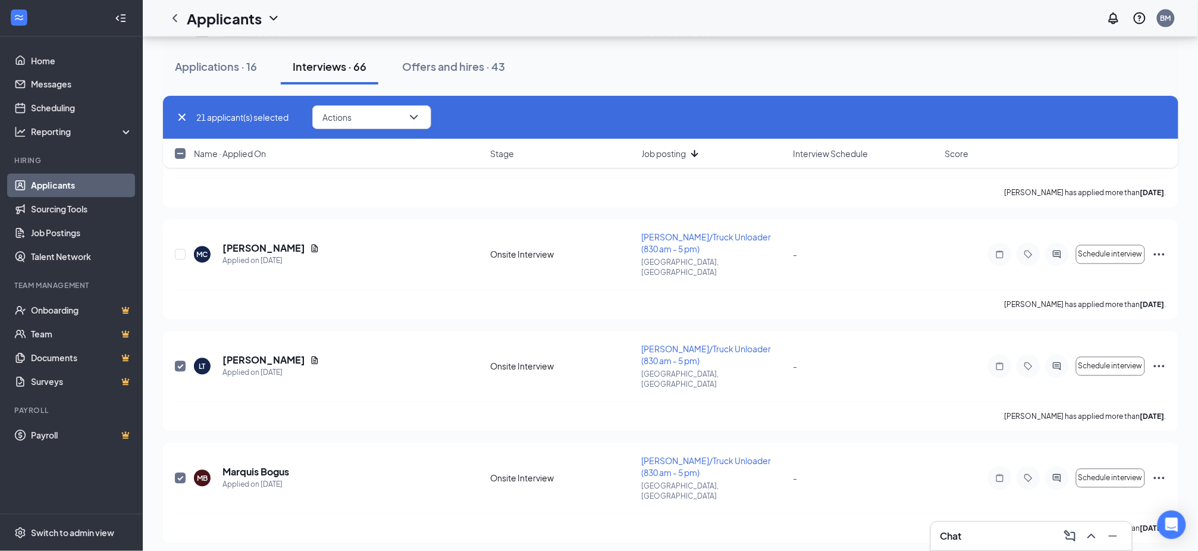
click at [181, 175] on div "21 applicant(s) selected Actions Name · Applied On Stage Job posting Interview …" at bounding box center [670, 138] width 1015 height 84
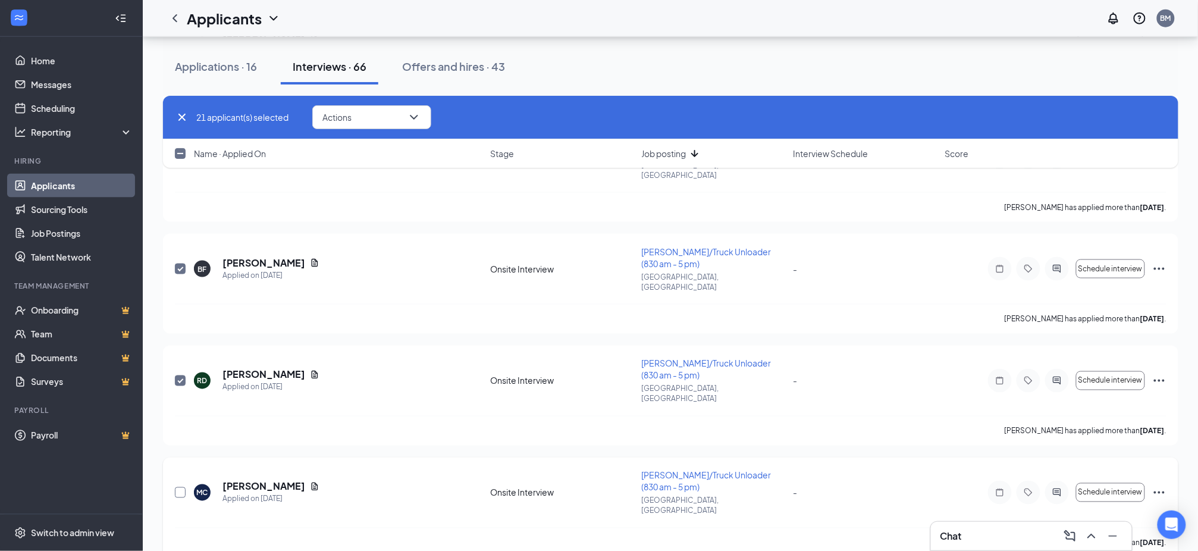
click at [184, 487] on input "checkbox" at bounding box center [180, 492] width 11 height 11
checkbox input "true"
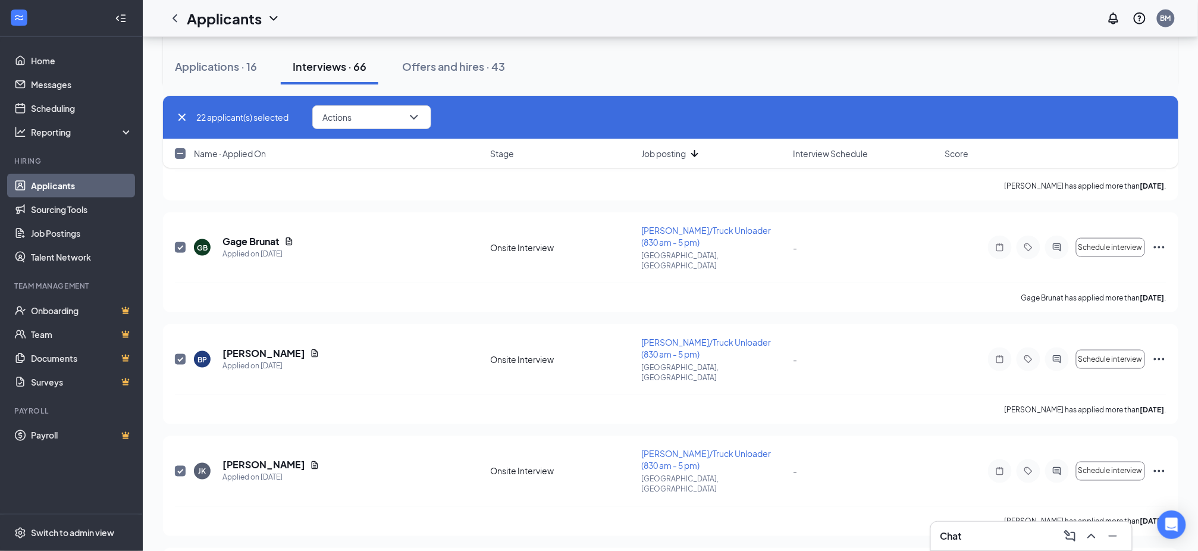
scroll to position [2141, 0]
checkbox input "true"
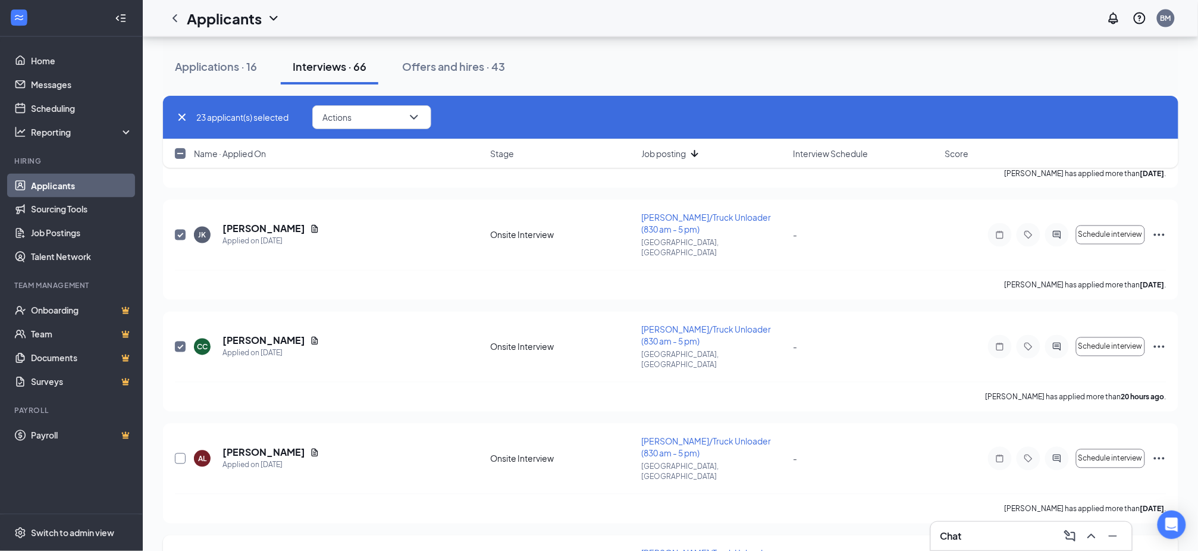
scroll to position [2379, 0]
click at [178, 453] on input "checkbox" at bounding box center [180, 458] width 11 height 11
checkbox input "true"
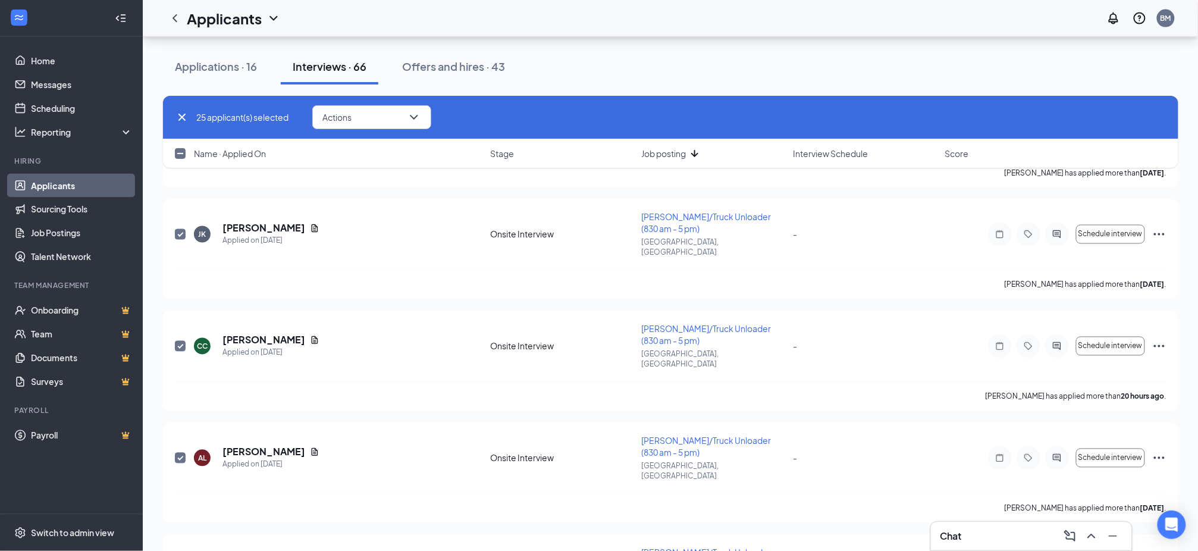
checkbox input "false"
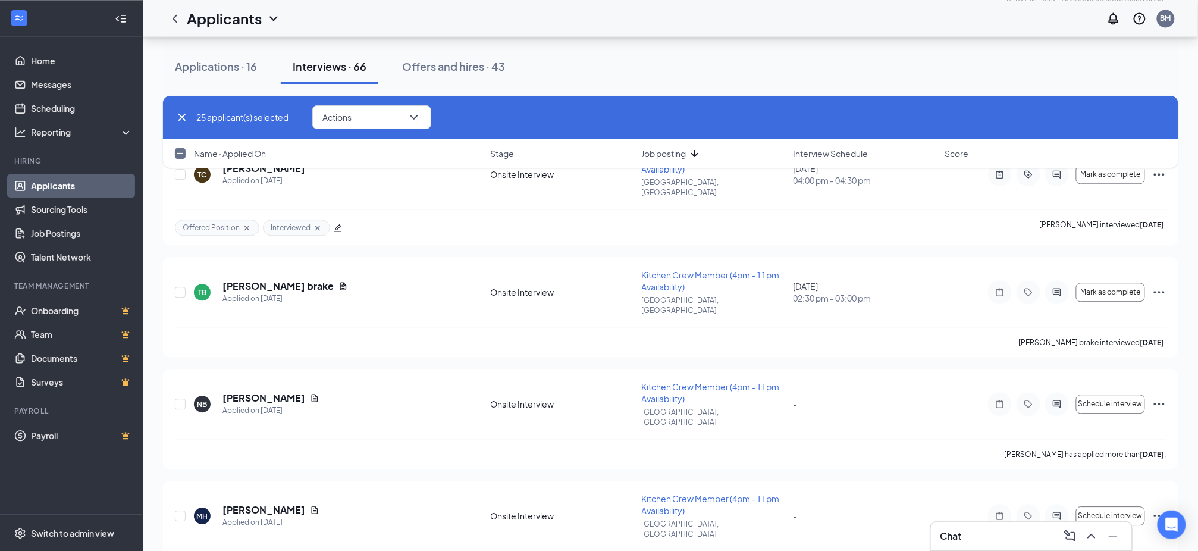
scroll to position [4600, 0]
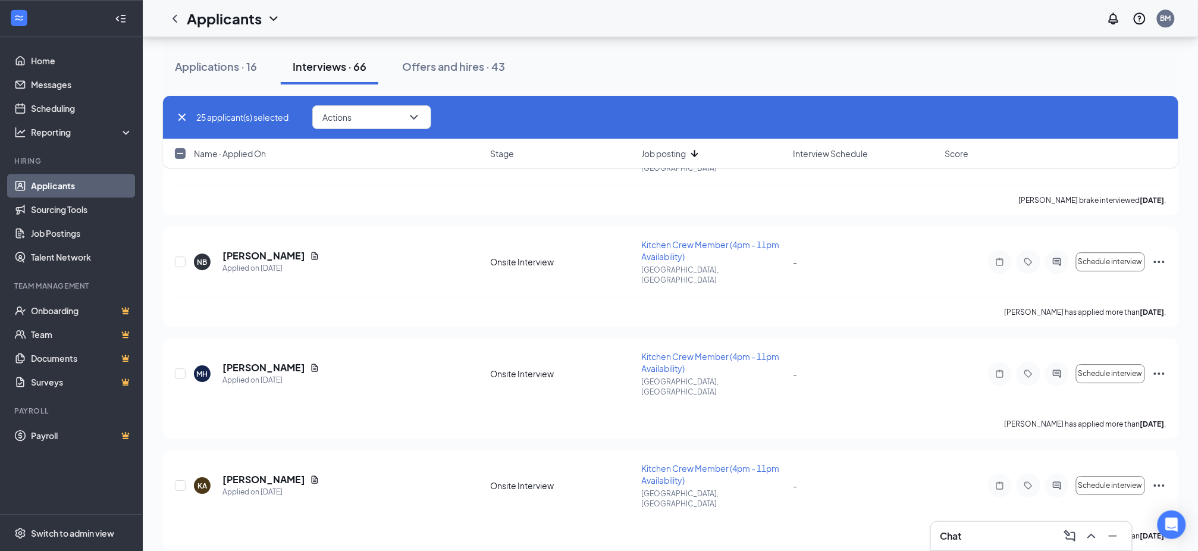
checkbox input "true"
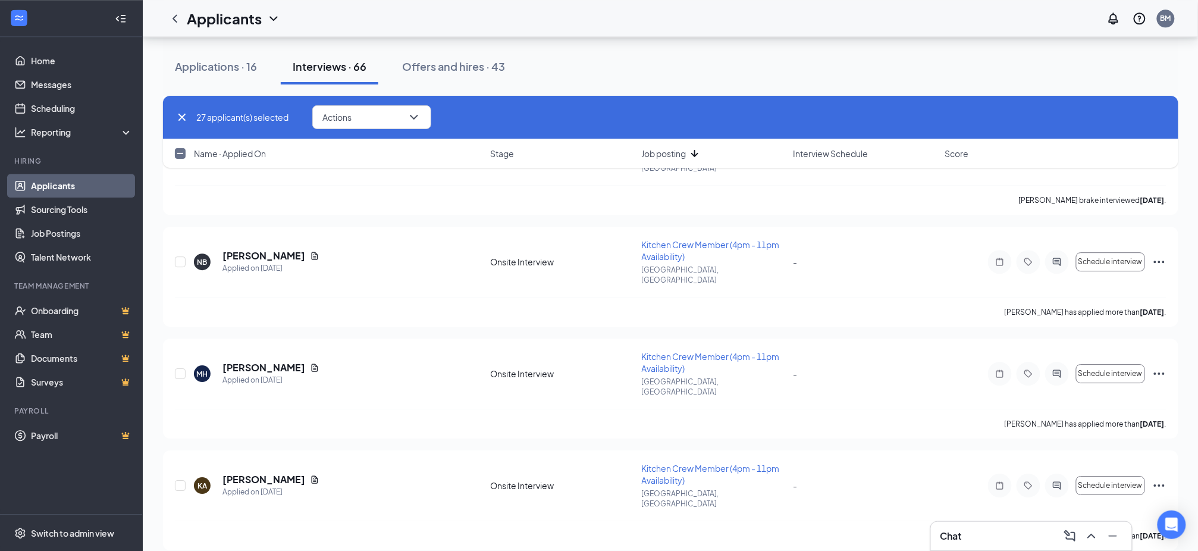
checkbox input "true"
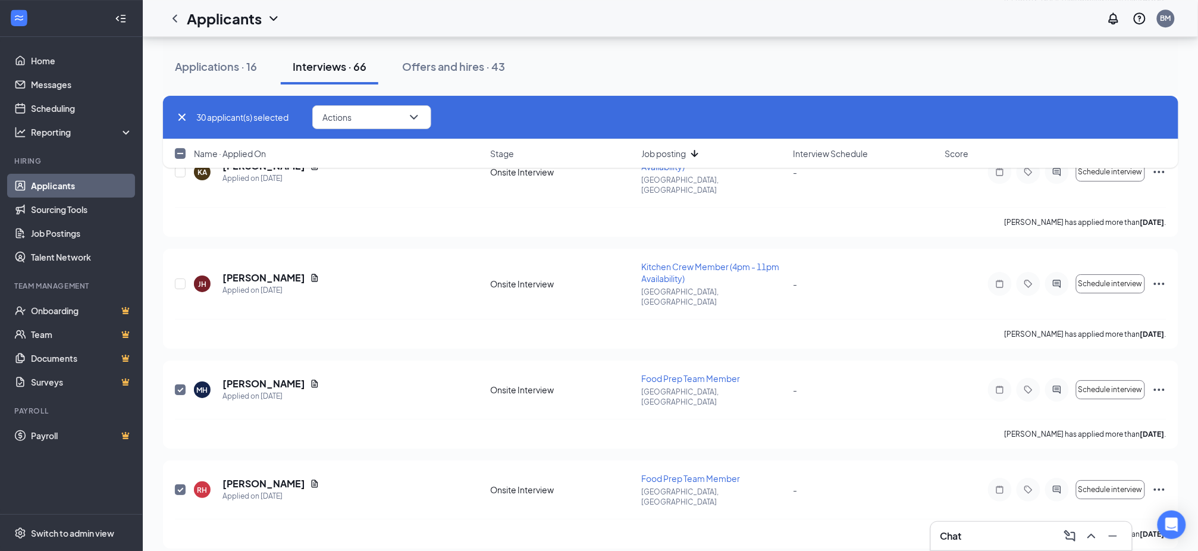
scroll to position [4917, 0]
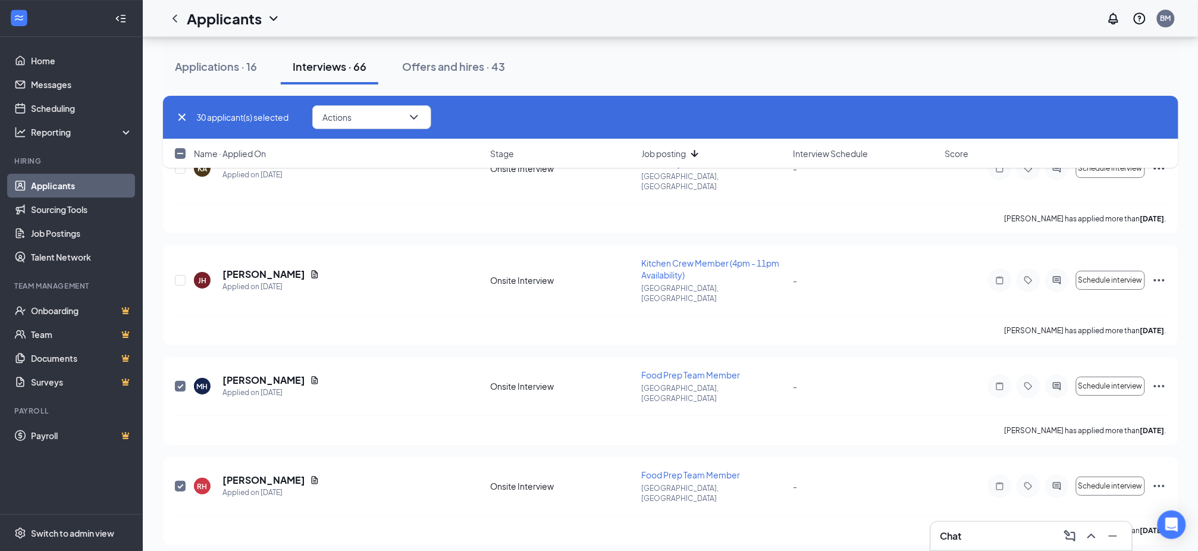
checkbox input "true"
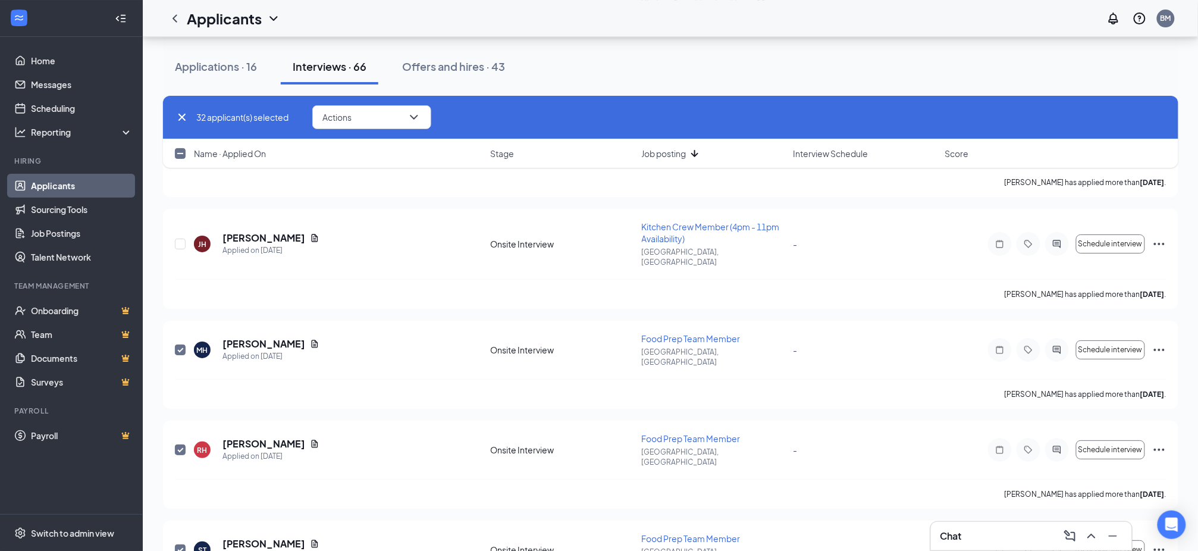
scroll to position [5075, 0]
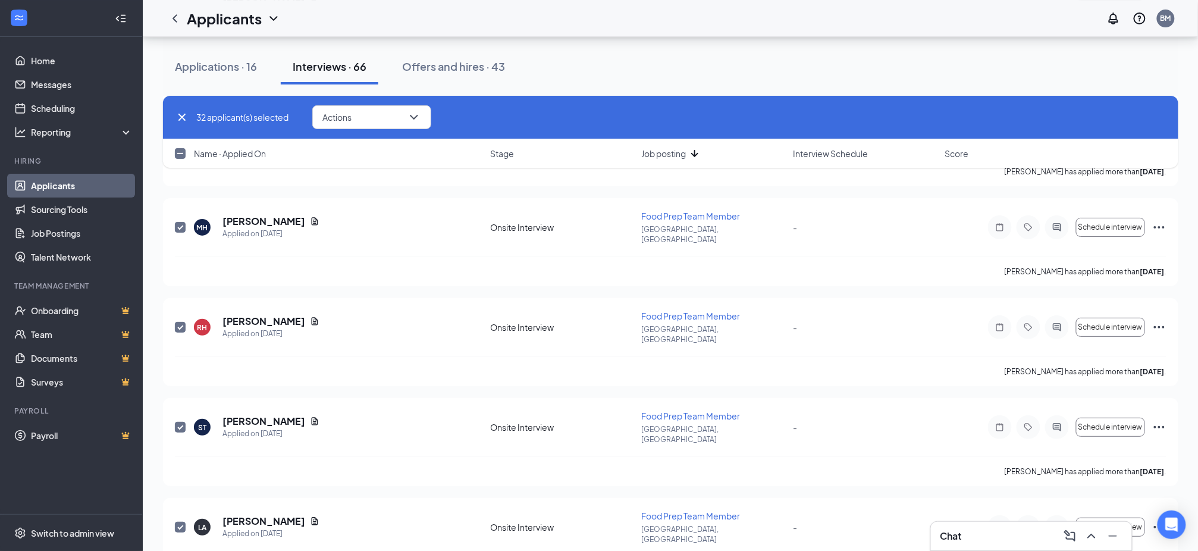
checkbox input "true"
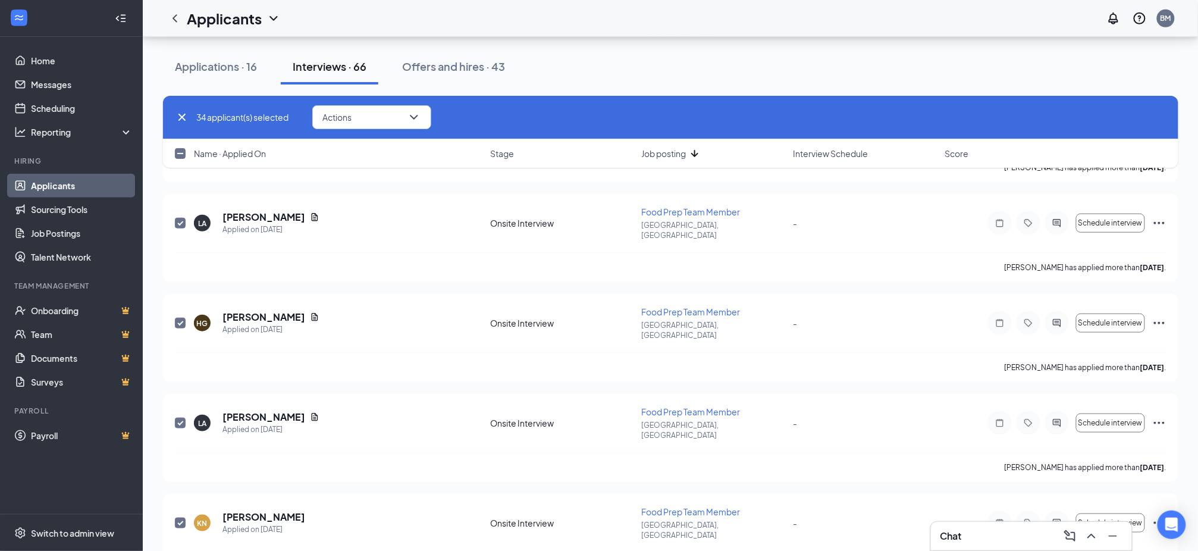
scroll to position [5393, 0]
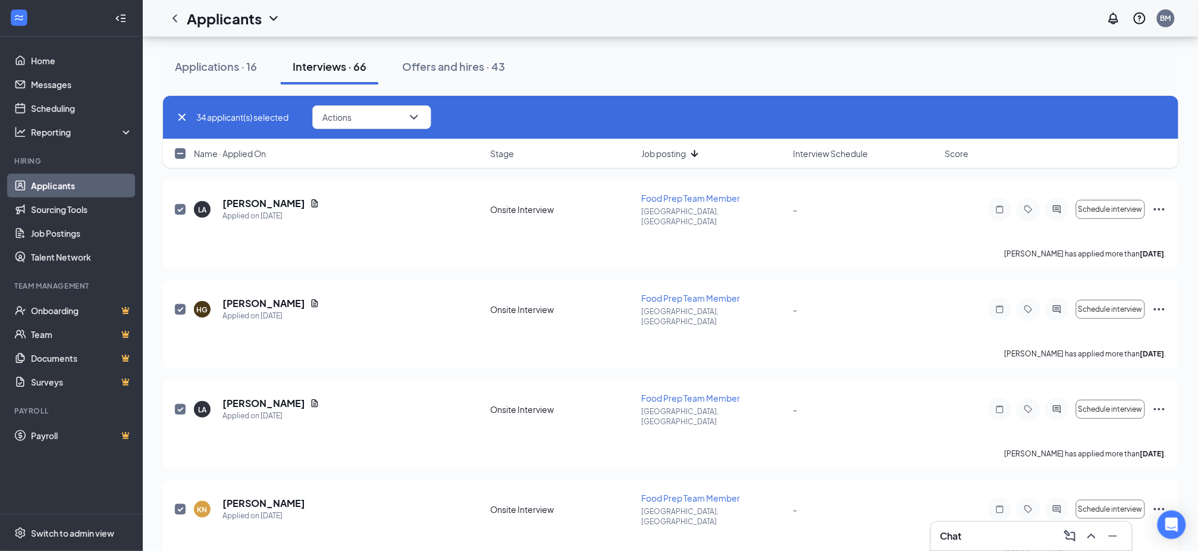
checkbox input "true"
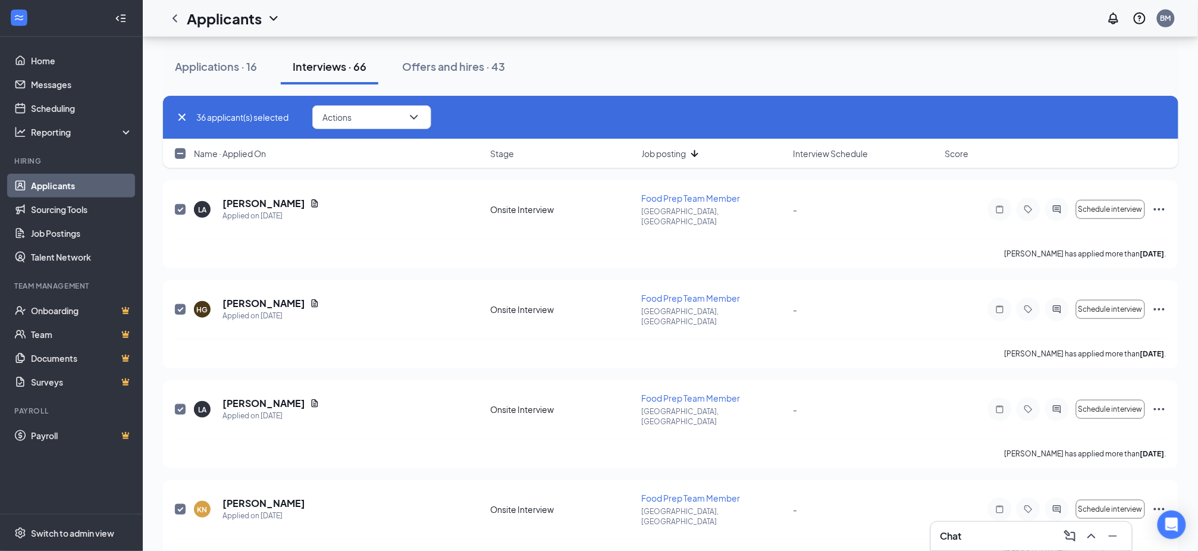
checkbox input "true"
checkbox input "false"
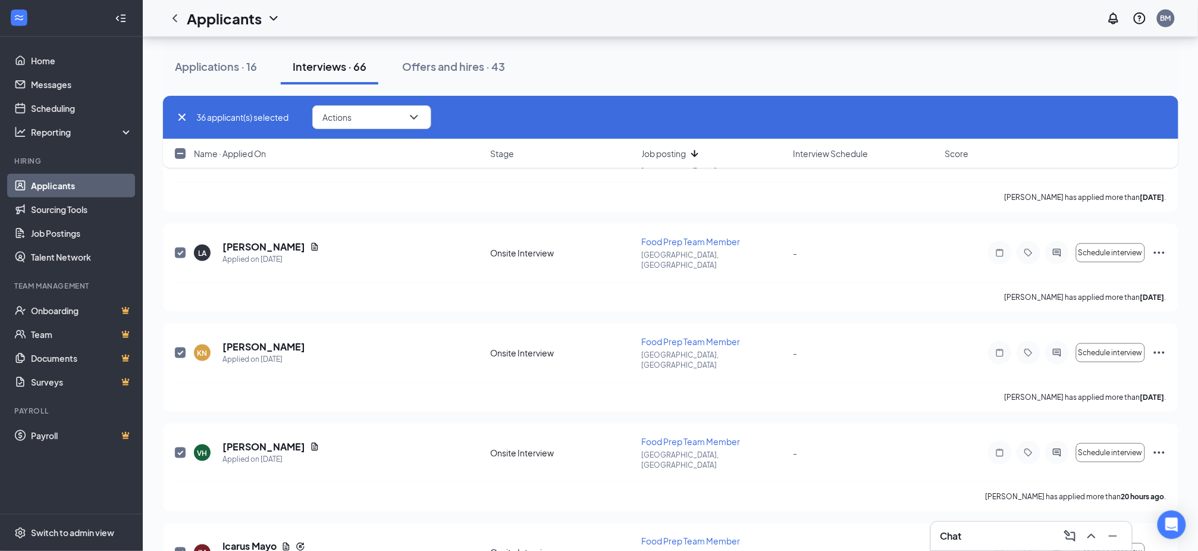
scroll to position [5551, 0]
checkbox input "true"
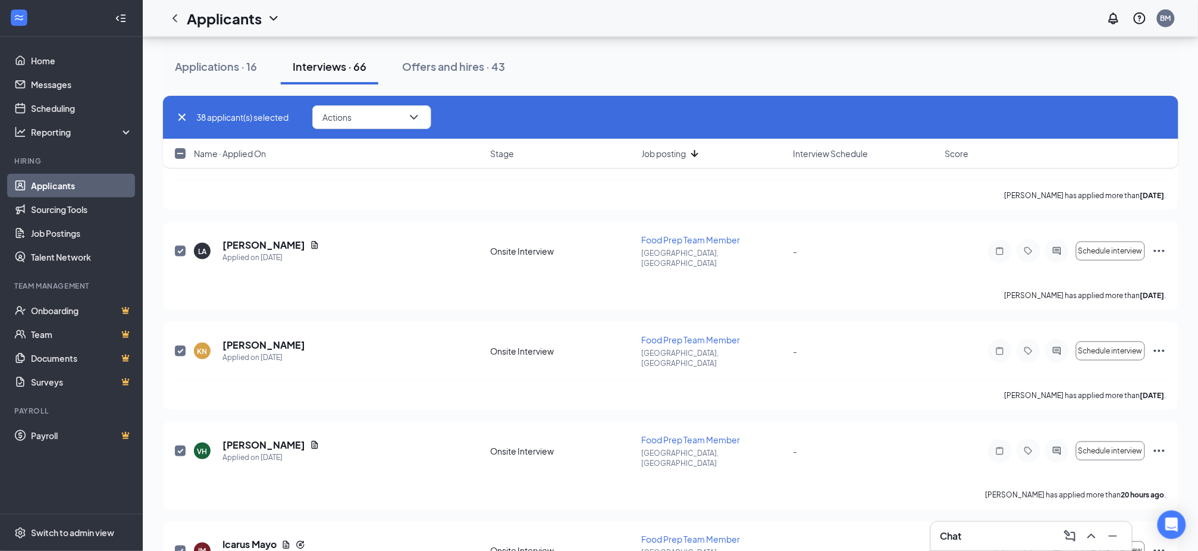
scroll to position [5710, 0]
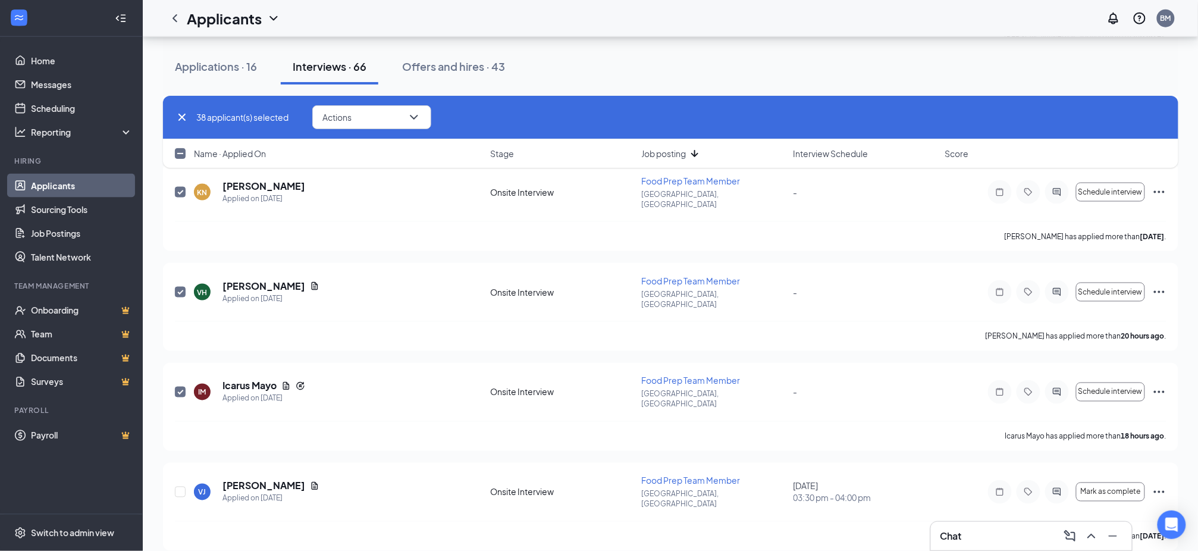
checkbox input "true"
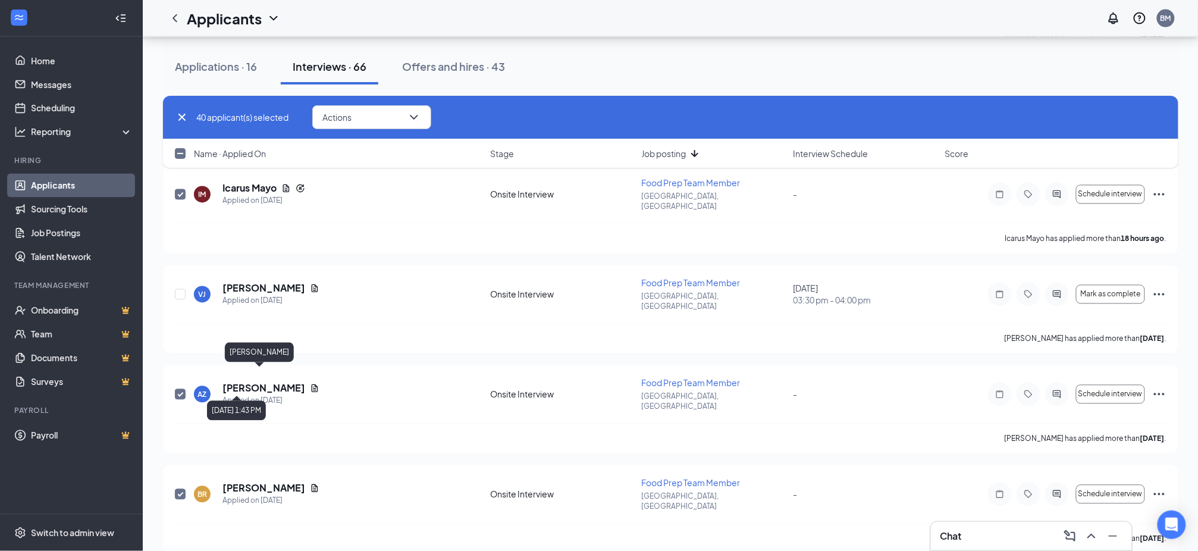
scroll to position [5948, 0]
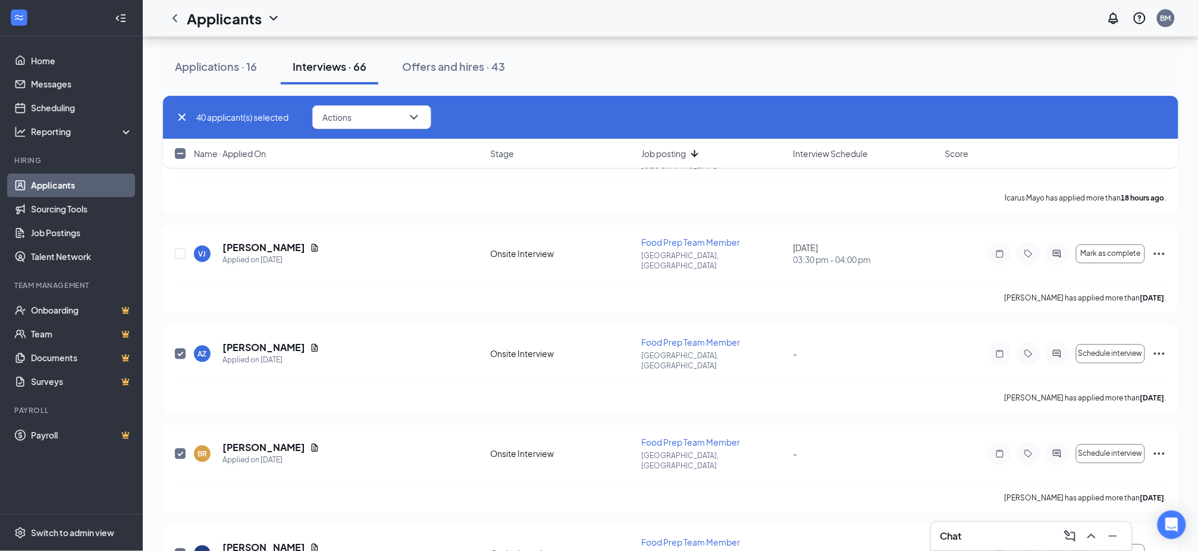
checkbox input "true"
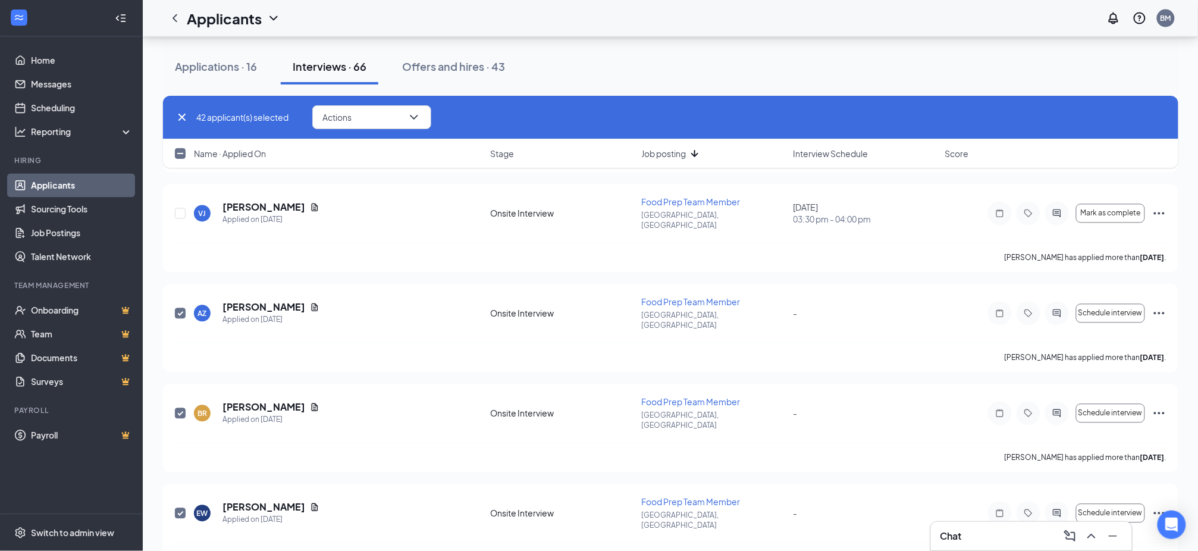
scroll to position [6027, 0]
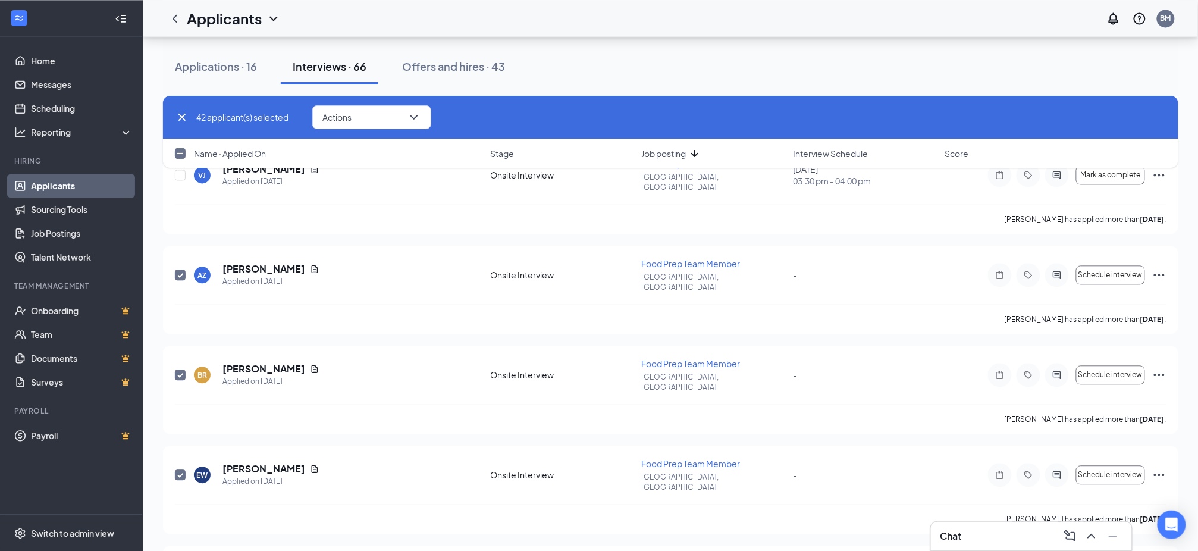
checkbox input "true"
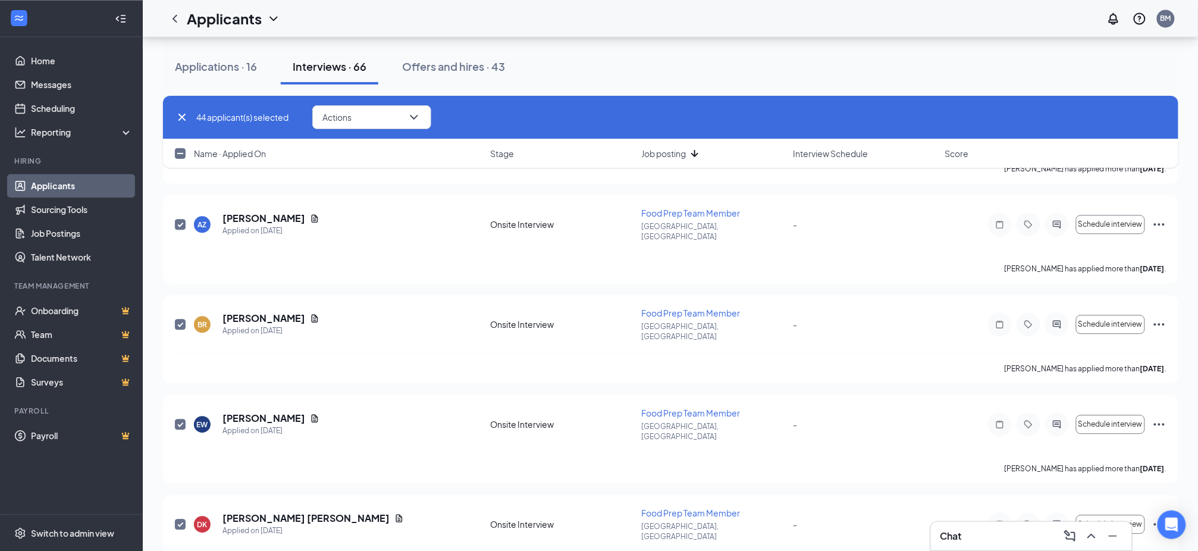
scroll to position [6168, 0]
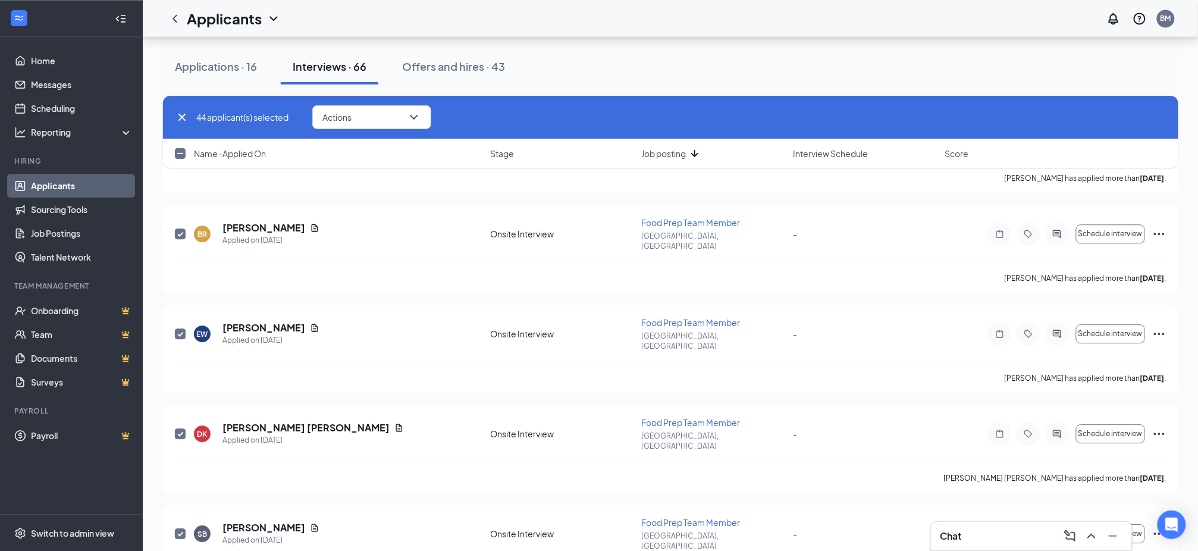
checkbox input "true"
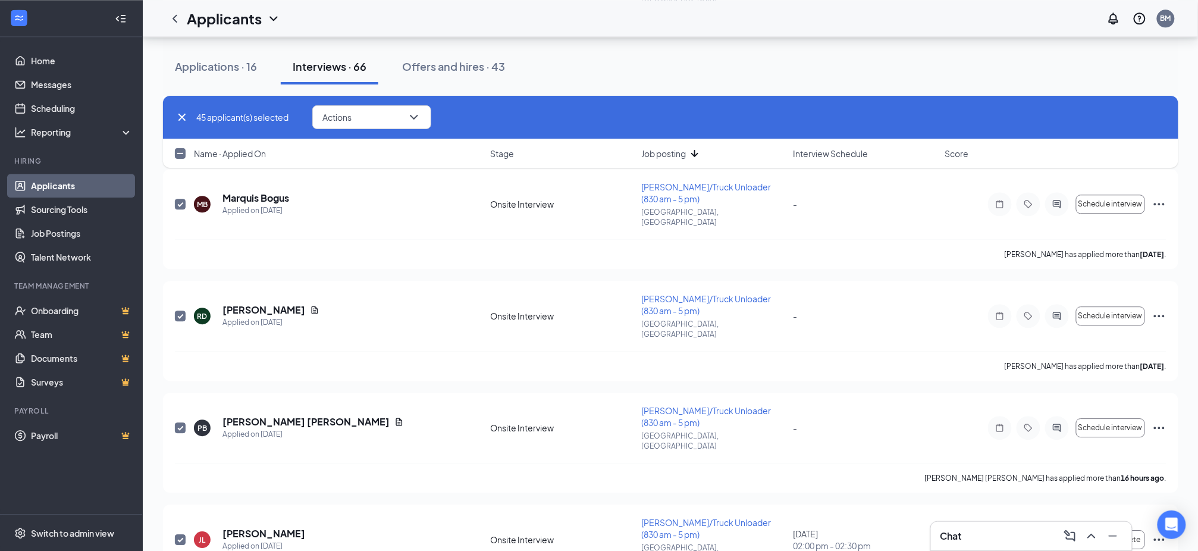
scroll to position [1092, 0]
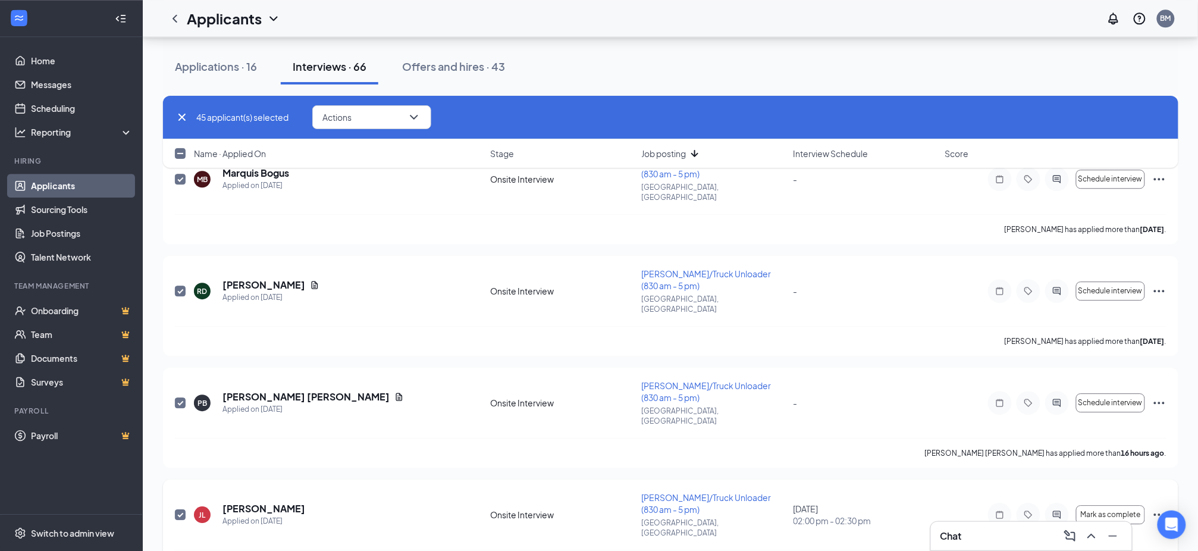
click at [177, 509] on input "checkbox" at bounding box center [180, 514] width 11 height 11
checkbox input "false"
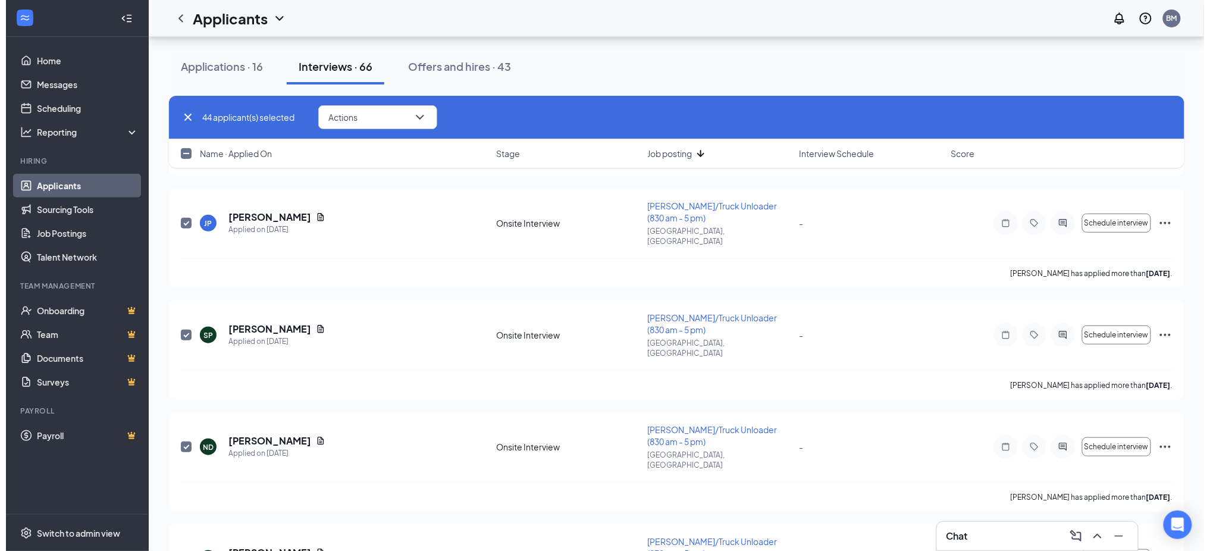
scroll to position [0, 0]
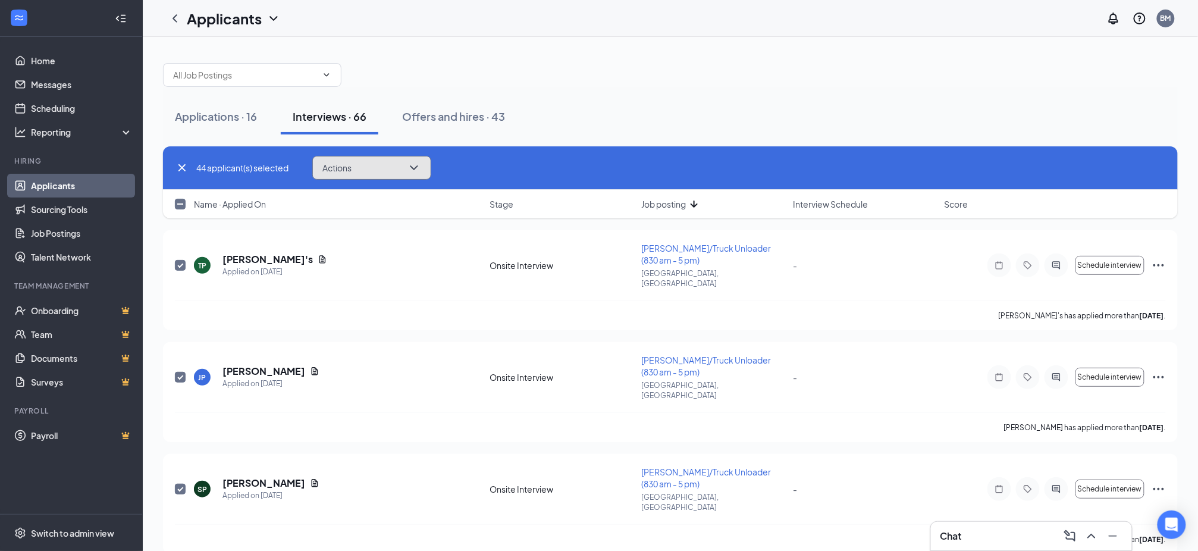
click at [418, 166] on icon "ChevronDown" at bounding box center [414, 167] width 8 height 5
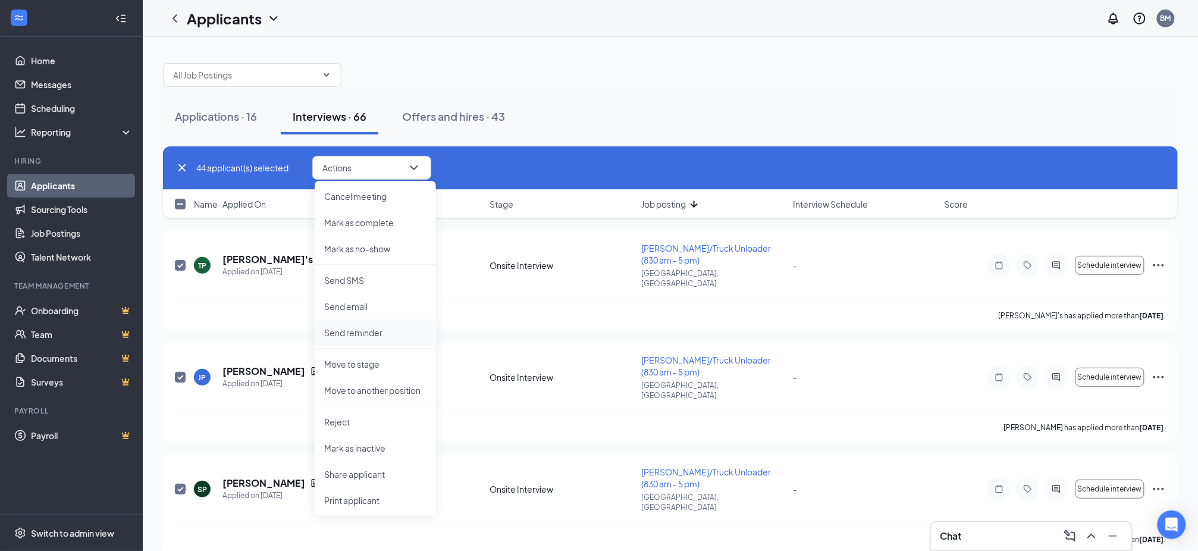
click at [387, 325] on li "Send reminder" at bounding box center [375, 332] width 121 height 26
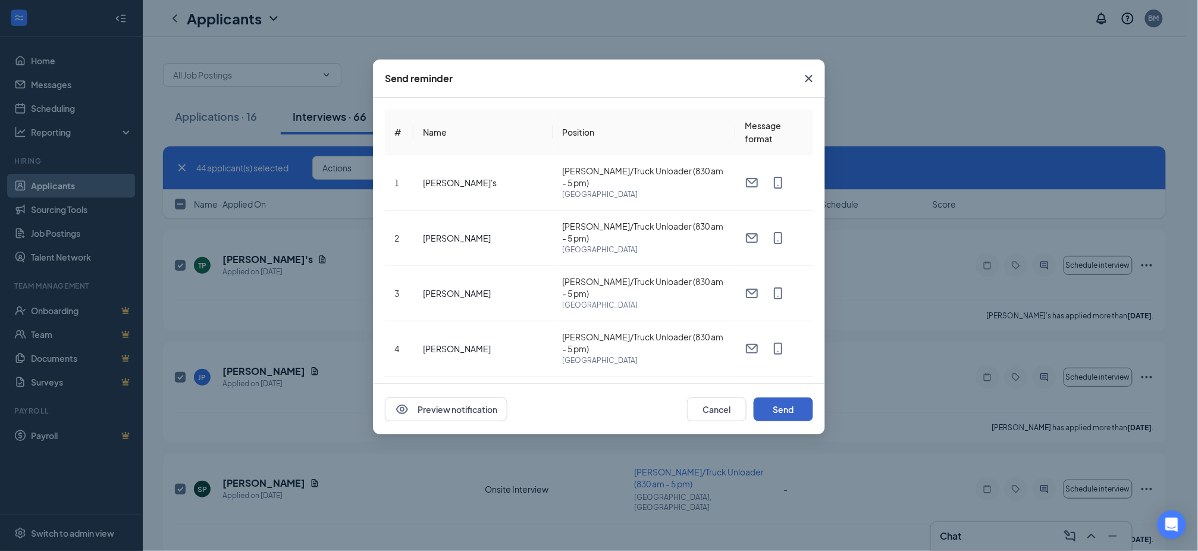
click at [785, 404] on button "Send" at bounding box center [783, 409] width 59 height 24
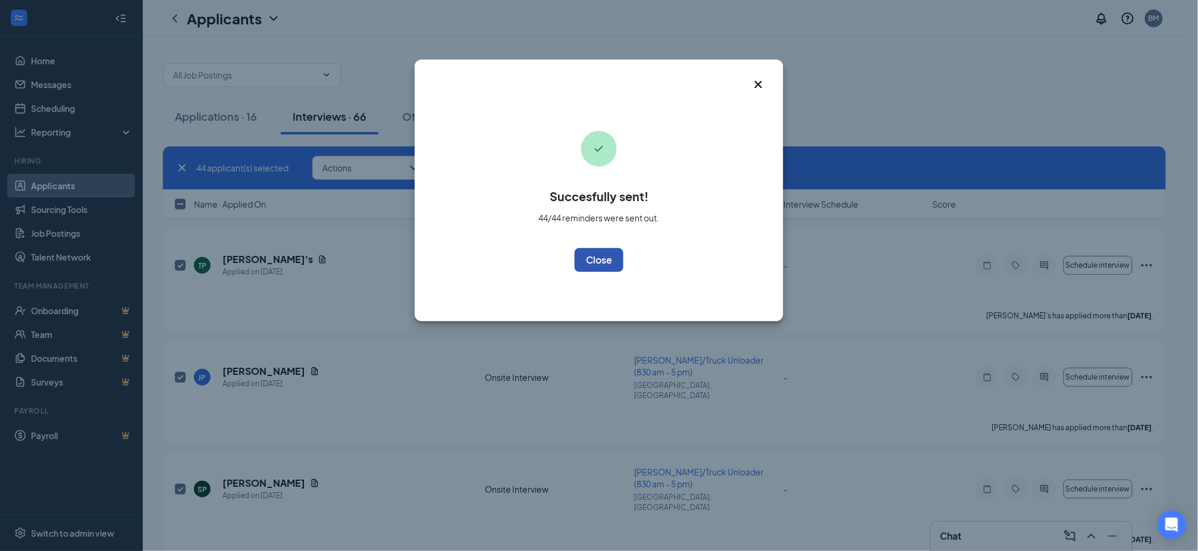
click at [605, 259] on button "OK" at bounding box center [599, 260] width 49 height 24
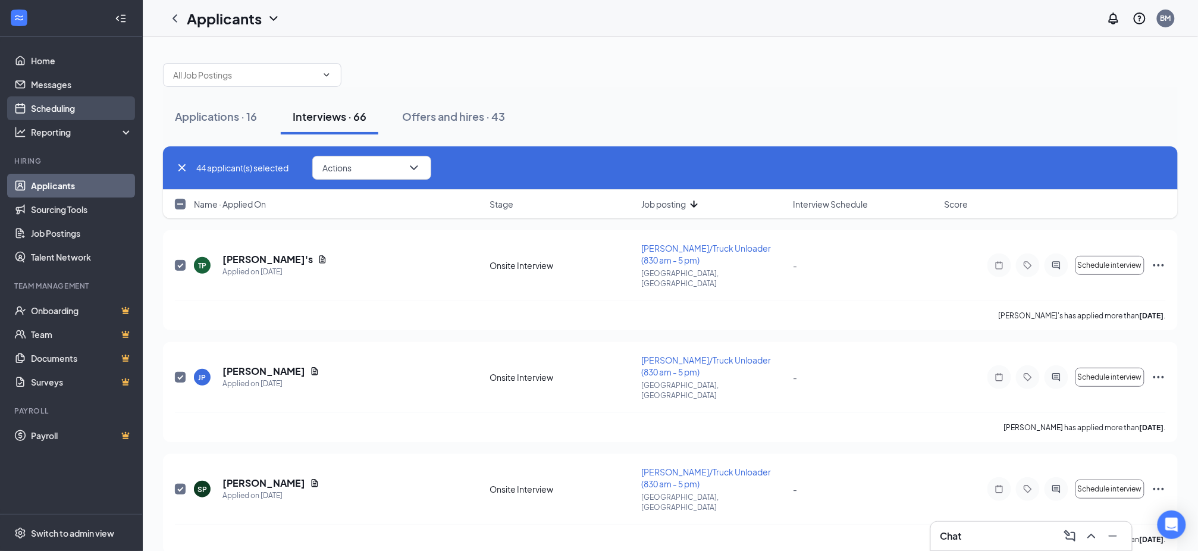
checkbox input "false"
checkbox input "true"
click at [93, 102] on link "Scheduling" at bounding box center [82, 108] width 102 height 24
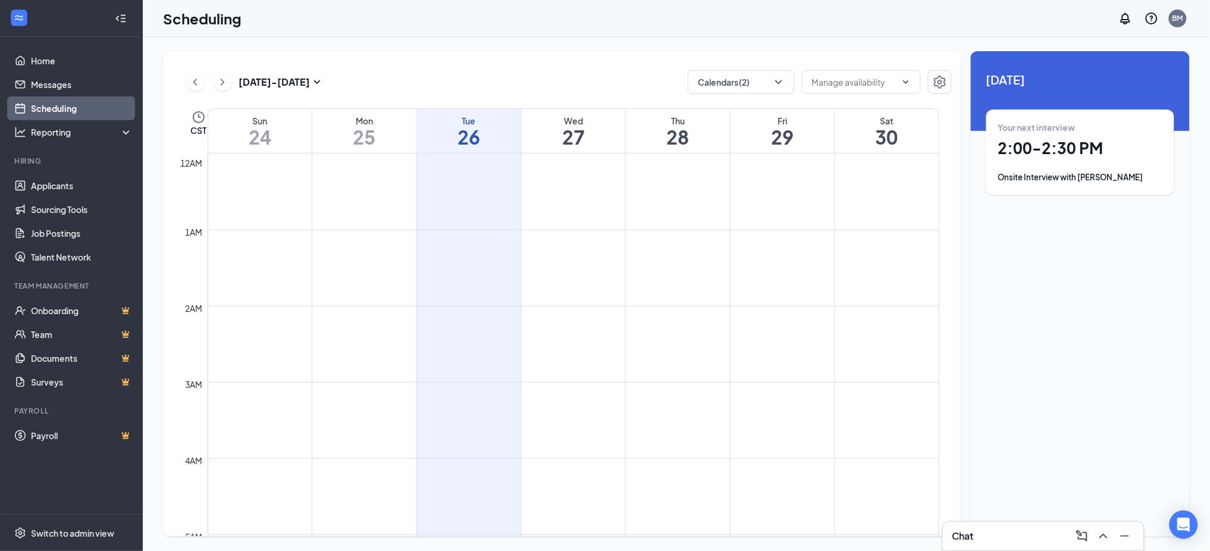
scroll to position [584, 0]
click at [227, 81] on icon "ChevronRight" at bounding box center [223, 82] width 12 height 14
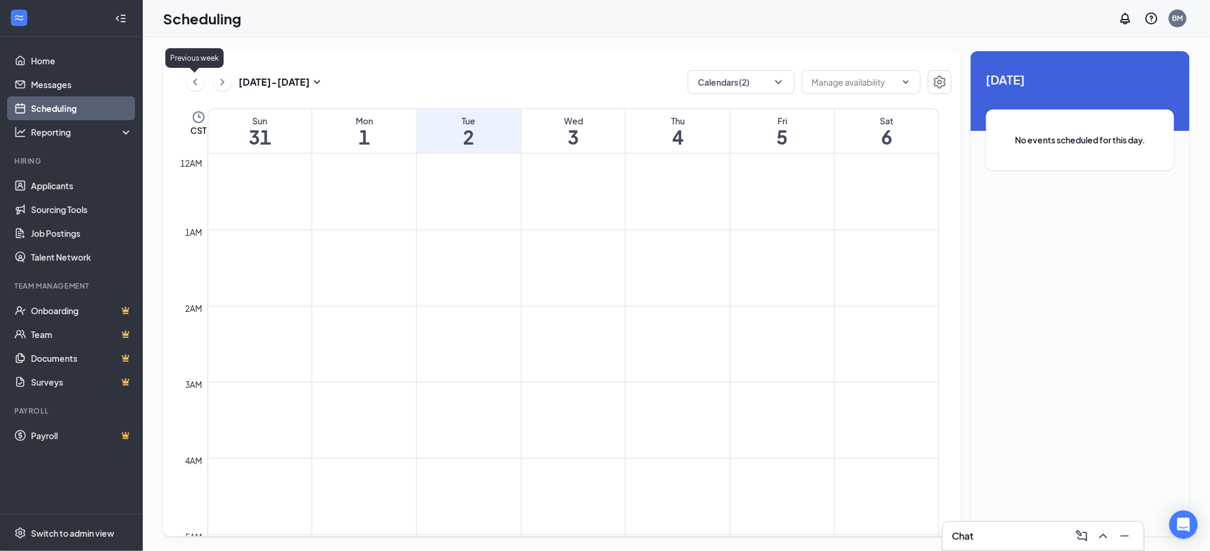
click at [183, 67] on div "Previous week" at bounding box center [194, 58] width 58 height 20
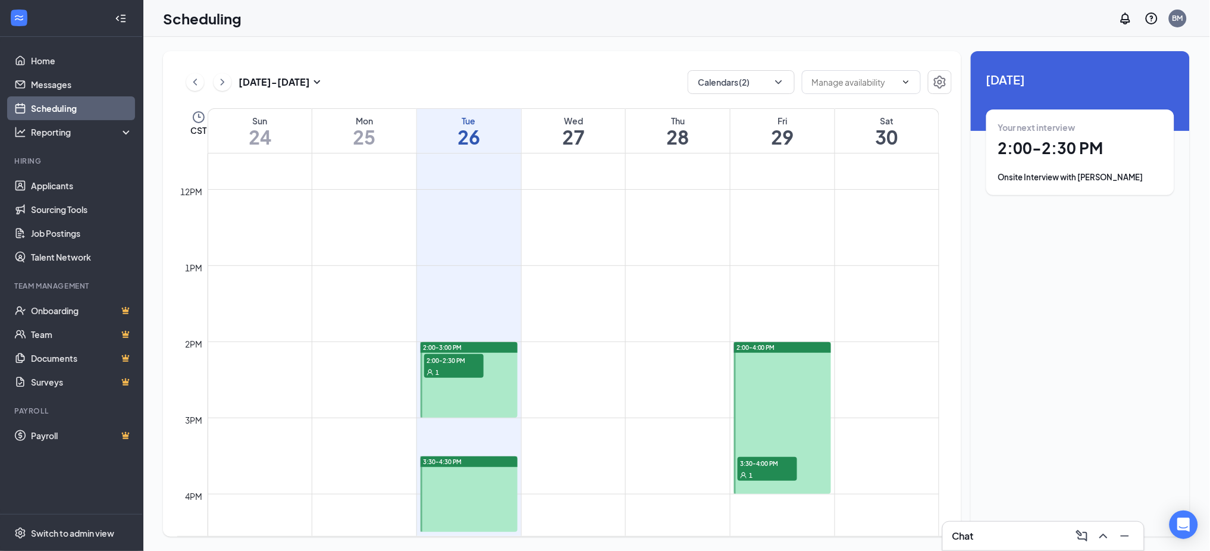
scroll to position [889, 0]
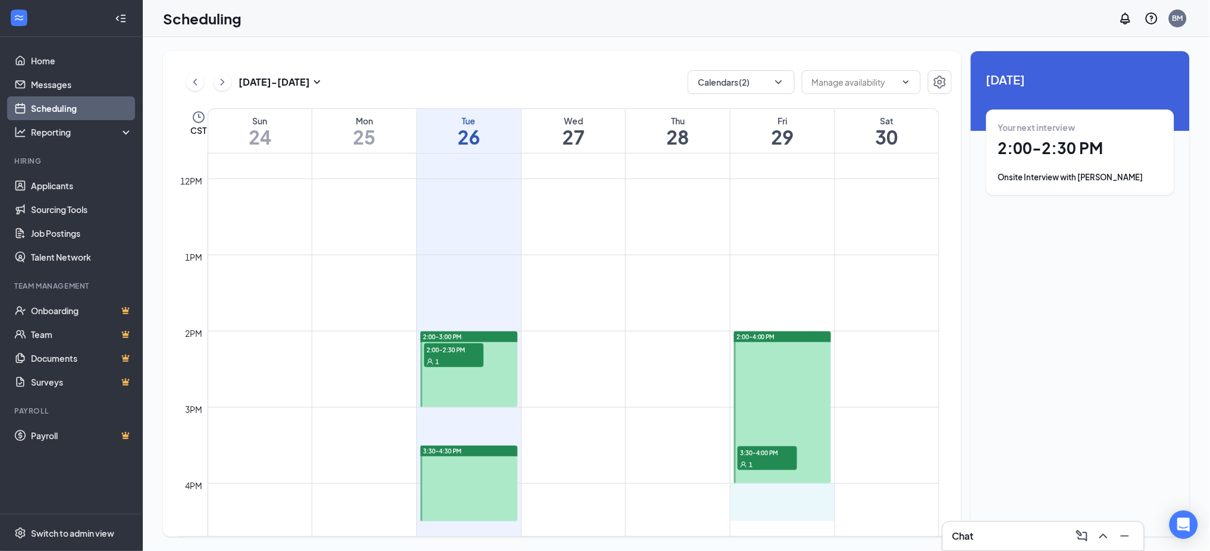
drag, startPoint x: 807, startPoint y: 485, endPoint x: 807, endPoint y: 501, distance: 16.7
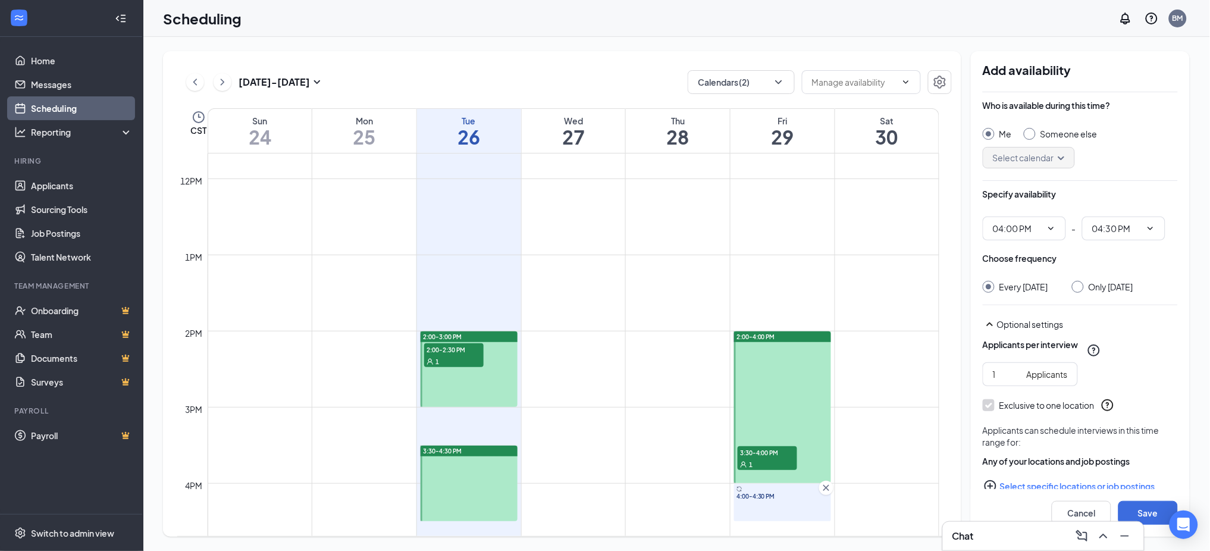
type input "04:00 PM"
type input "04:30 PM"
click at [1078, 285] on input "Only [DATE]" at bounding box center [1076, 285] width 8 height 8
radio input "true"
radio input "false"
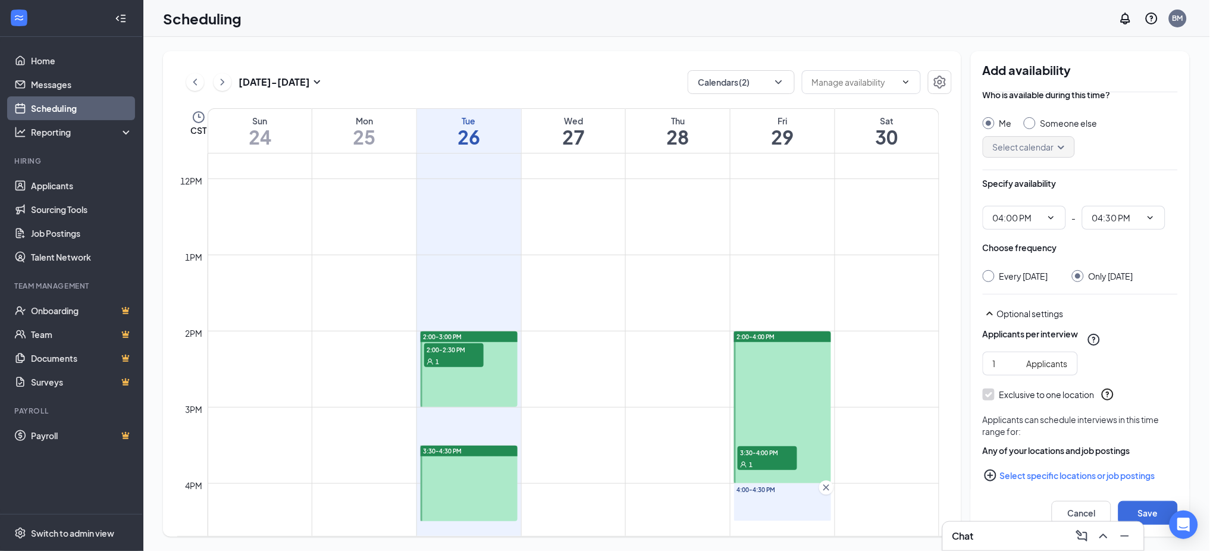
scroll to position [20, 0]
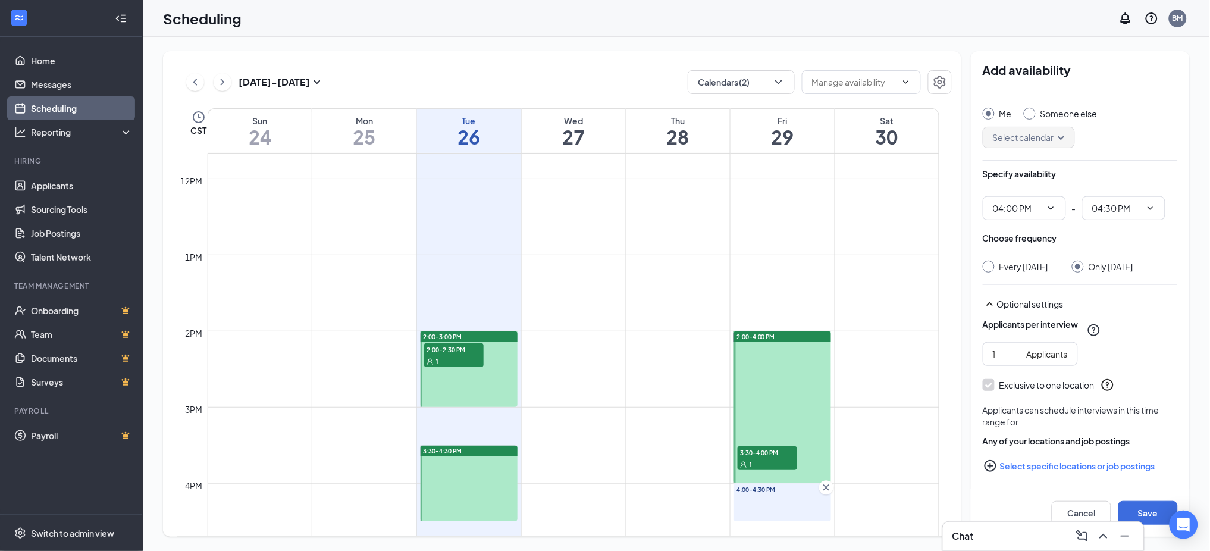
click at [1084, 469] on button "Select specific locations or job postings" at bounding box center [1080, 466] width 195 height 24
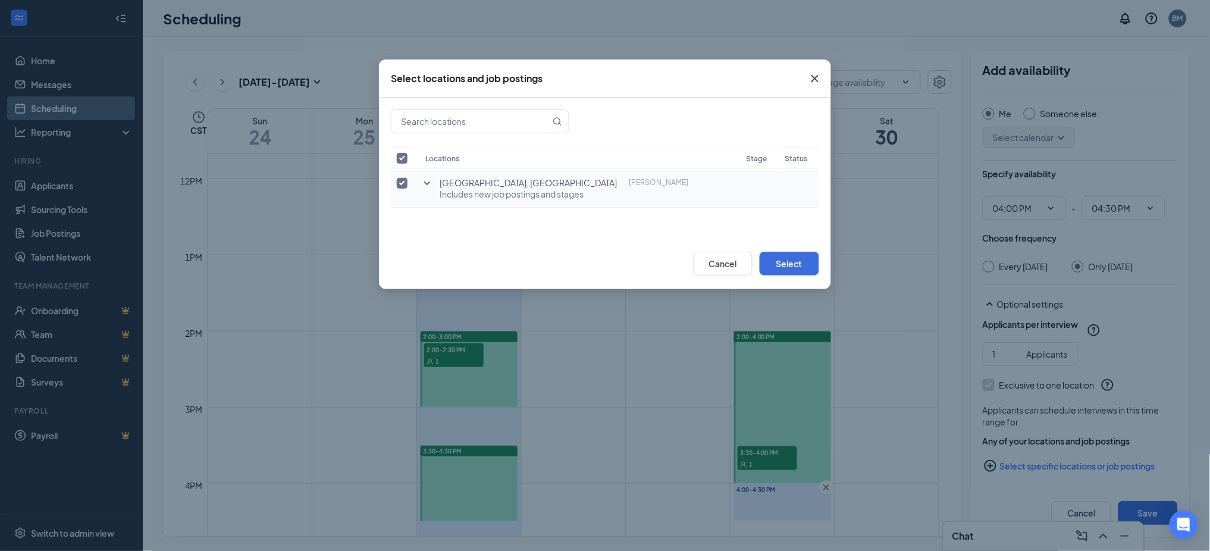
click at [406, 184] on input "checkbox" at bounding box center [402, 183] width 11 height 11
checkbox input "false"
click at [430, 187] on icon "SmallChevronDown" at bounding box center [427, 183] width 14 height 14
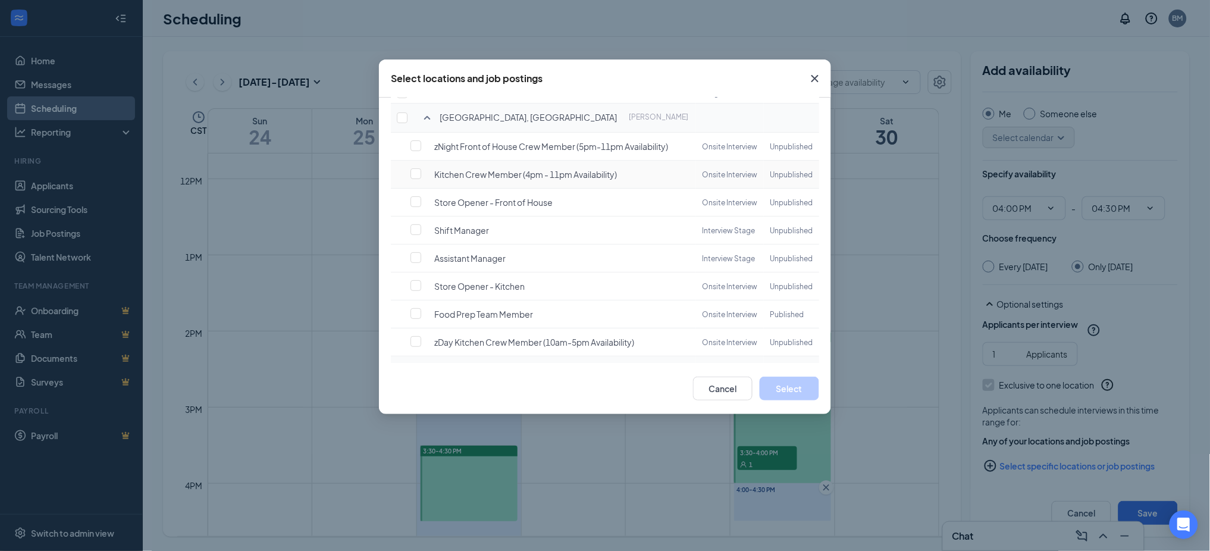
scroll to position [301, 0]
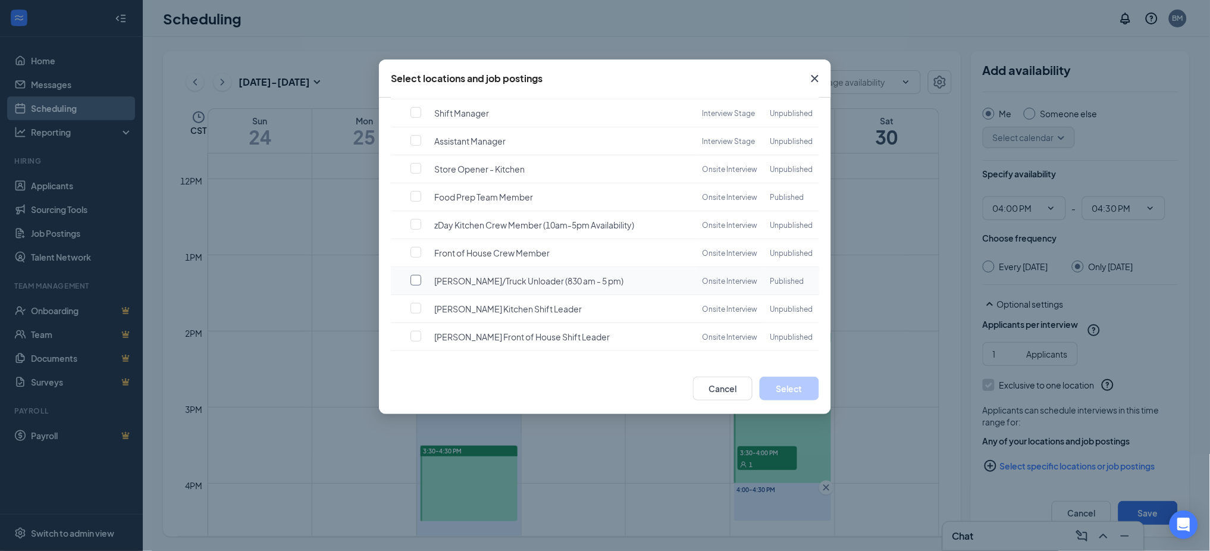
click at [415, 275] on input "checkbox" at bounding box center [415, 280] width 11 height 11
checkbox input "false"
checkbox input "true"
click at [415, 191] on input "checkbox" at bounding box center [415, 196] width 11 height 11
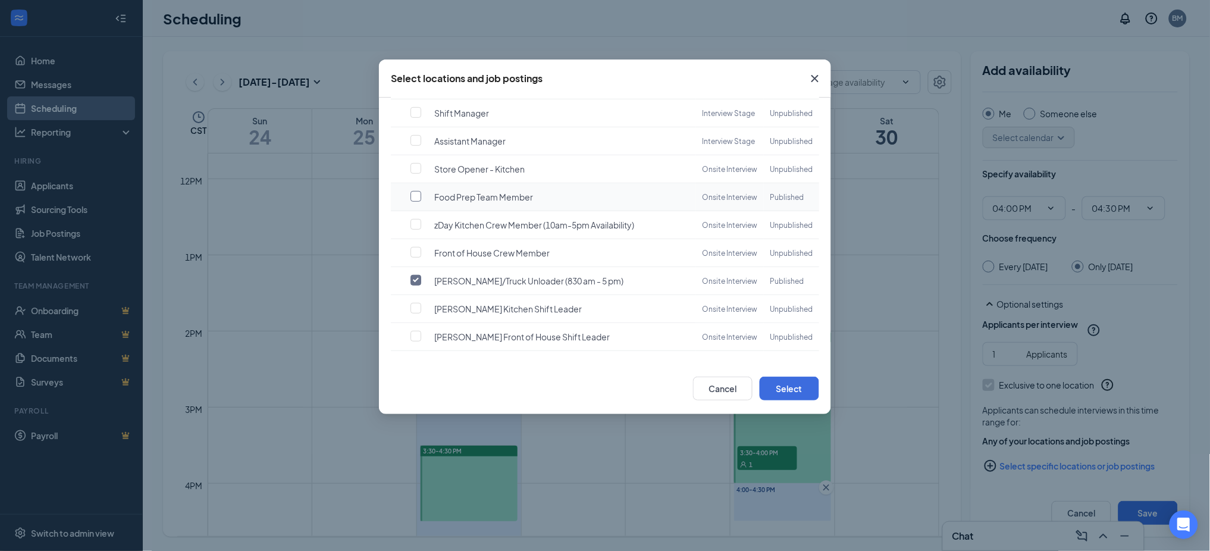
checkbox input "true"
click at [785, 383] on button "Select" at bounding box center [789, 389] width 59 height 24
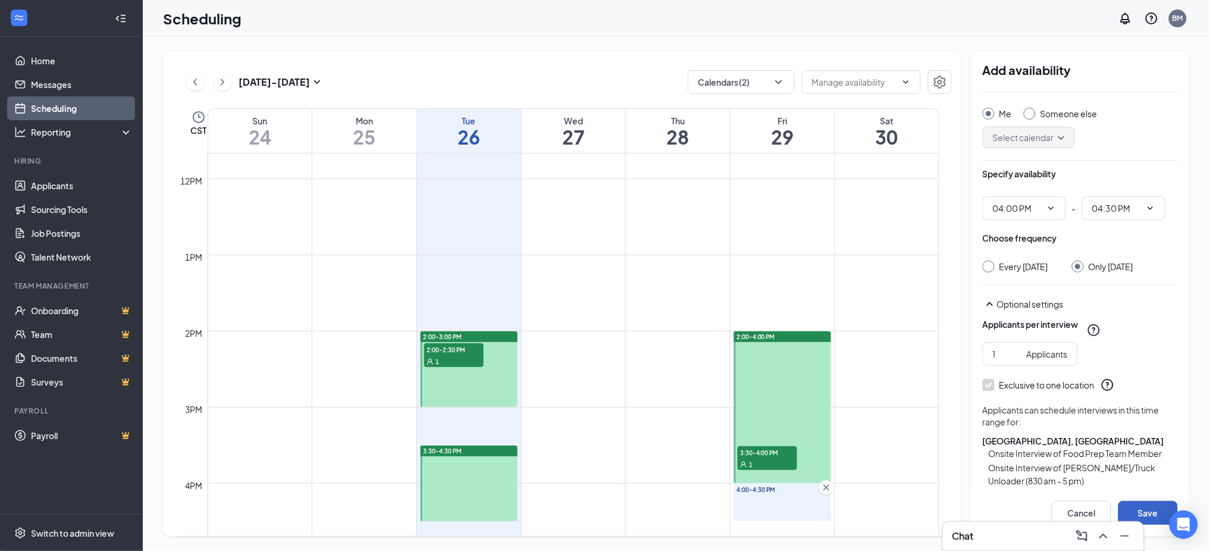
click at [1149, 507] on button "Save" at bounding box center [1147, 513] width 59 height 24
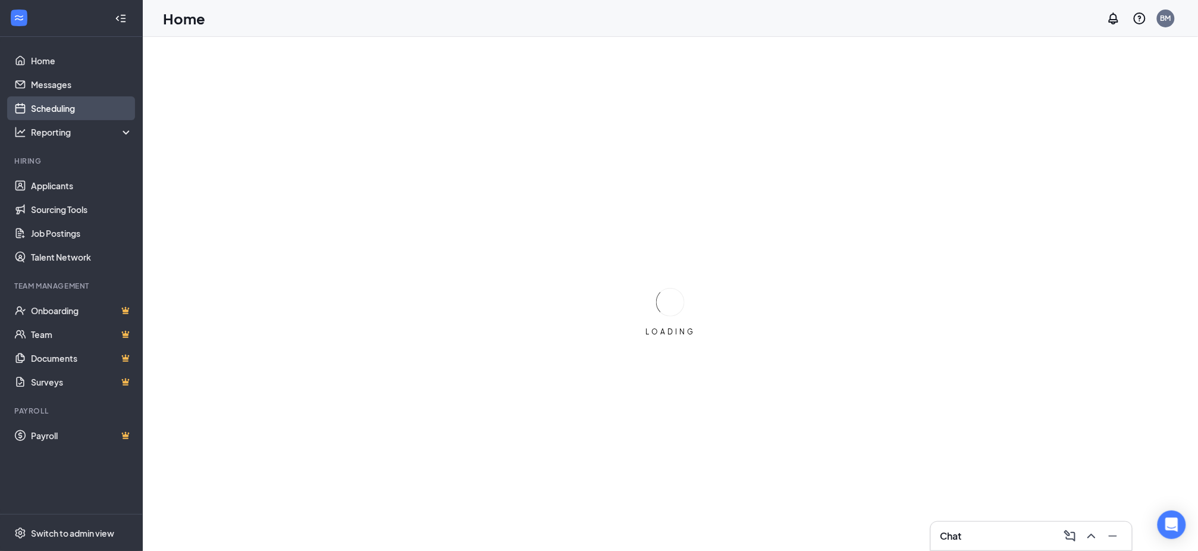
click at [61, 104] on link "Scheduling" at bounding box center [82, 108] width 102 height 24
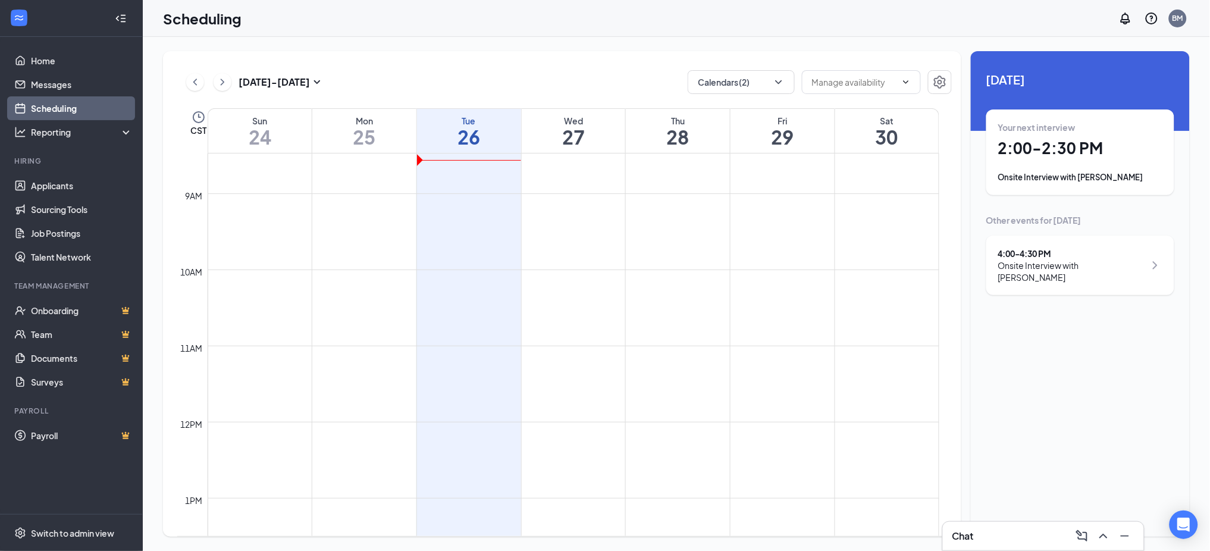
scroll to position [981, 0]
